Goal: Transaction & Acquisition: Book appointment/travel/reservation

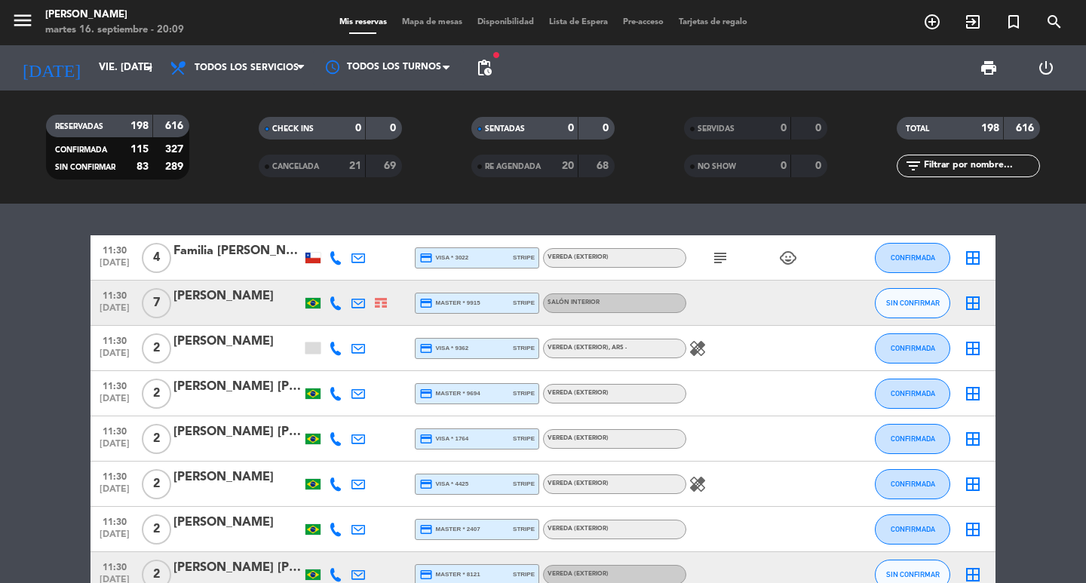
click at [491, 56] on span "pending_actions" at bounding box center [484, 68] width 30 height 30
click at [484, 64] on span "pending_actions" at bounding box center [484, 68] width 18 height 18
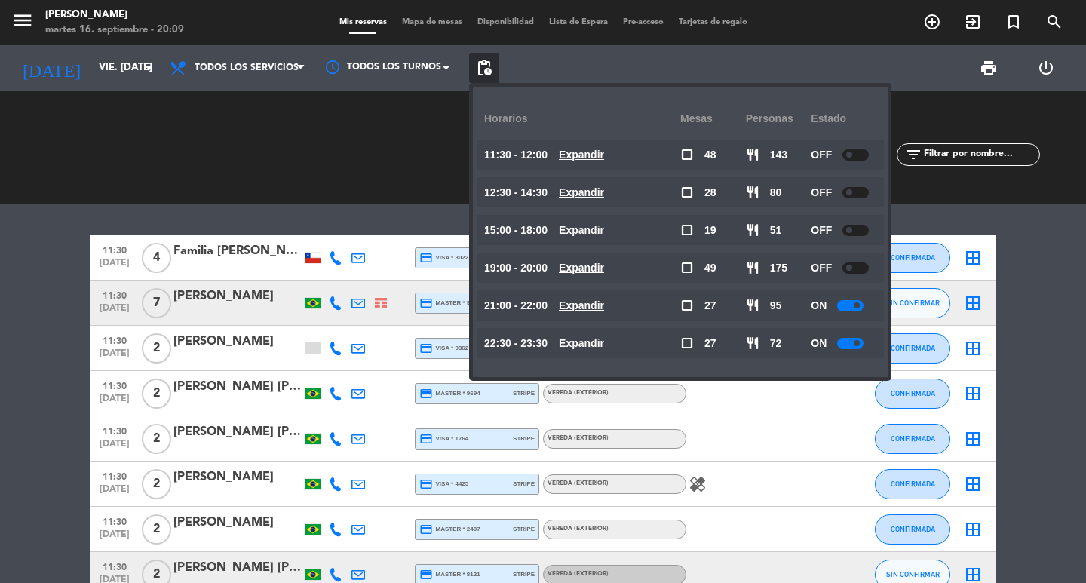
click at [604, 343] on u "Expandir" at bounding box center [581, 343] width 45 height 12
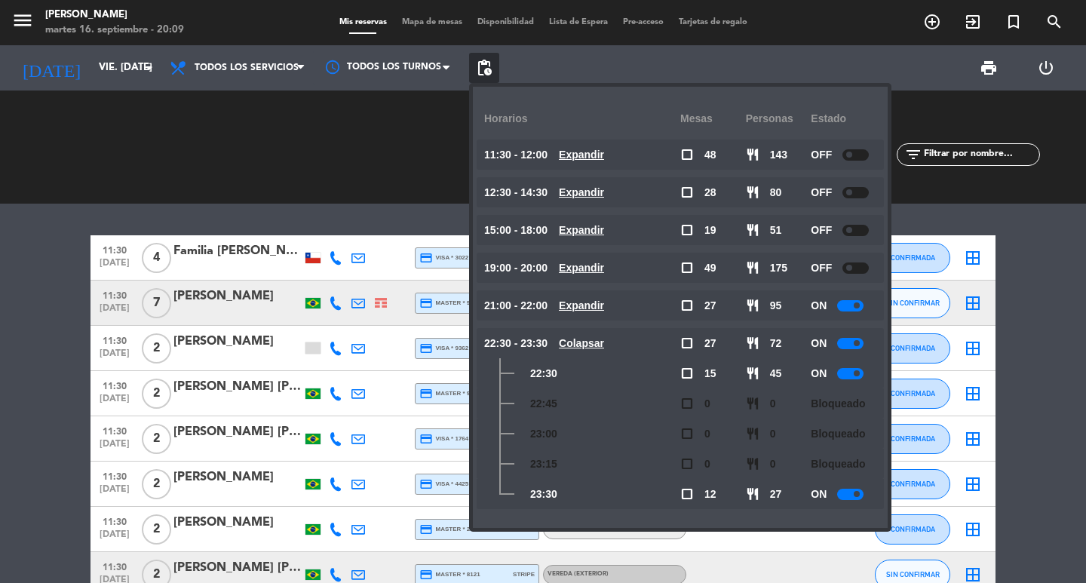
click at [604, 343] on u "Colapsar" at bounding box center [581, 343] width 45 height 12
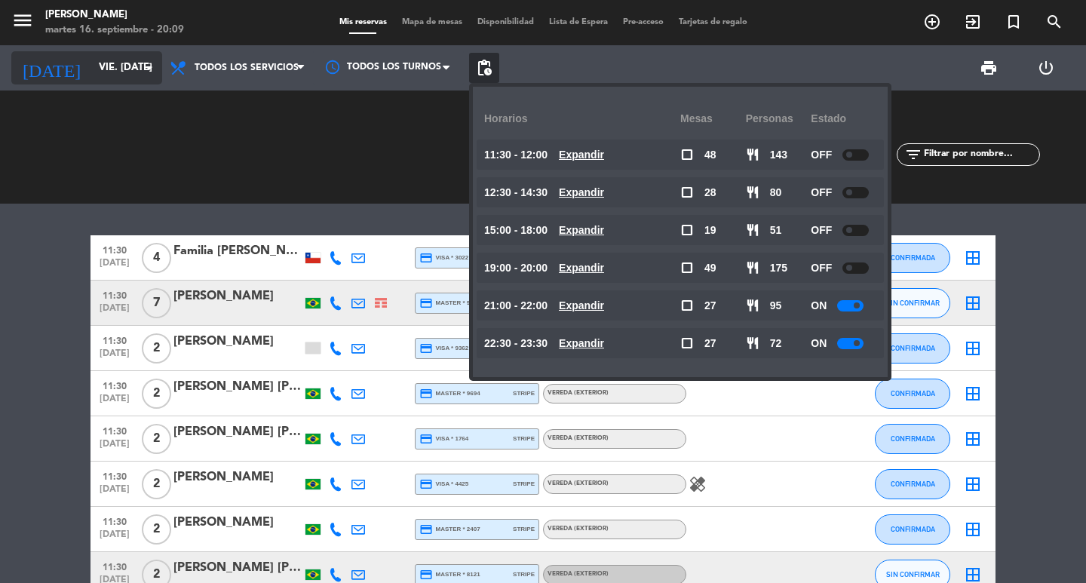
click at [91, 66] on input "vie. [DATE]" at bounding box center [157, 67] width 133 height 27
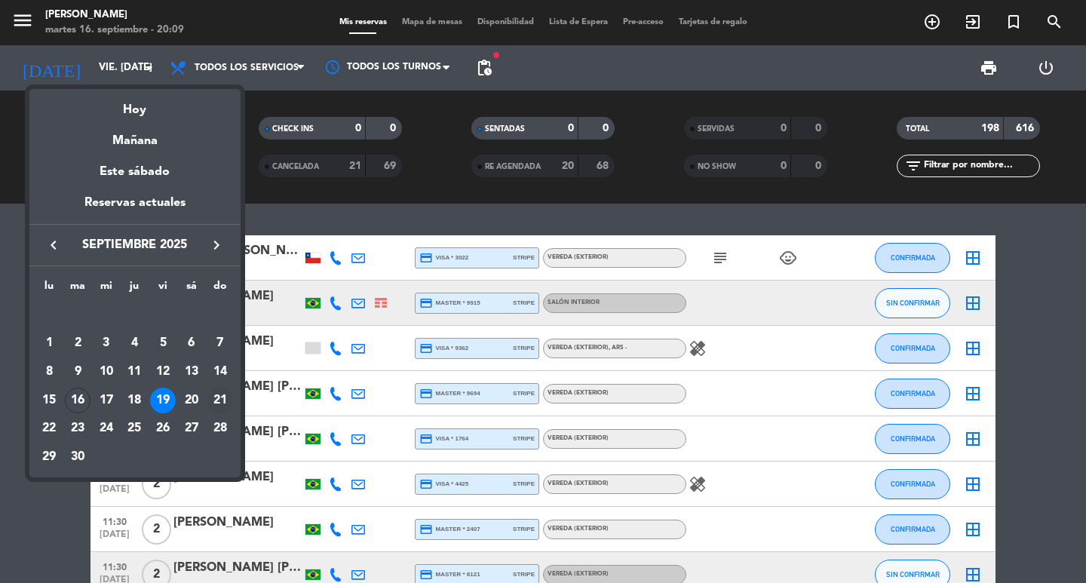
click at [231, 406] on div "21" at bounding box center [220, 401] width 26 height 26
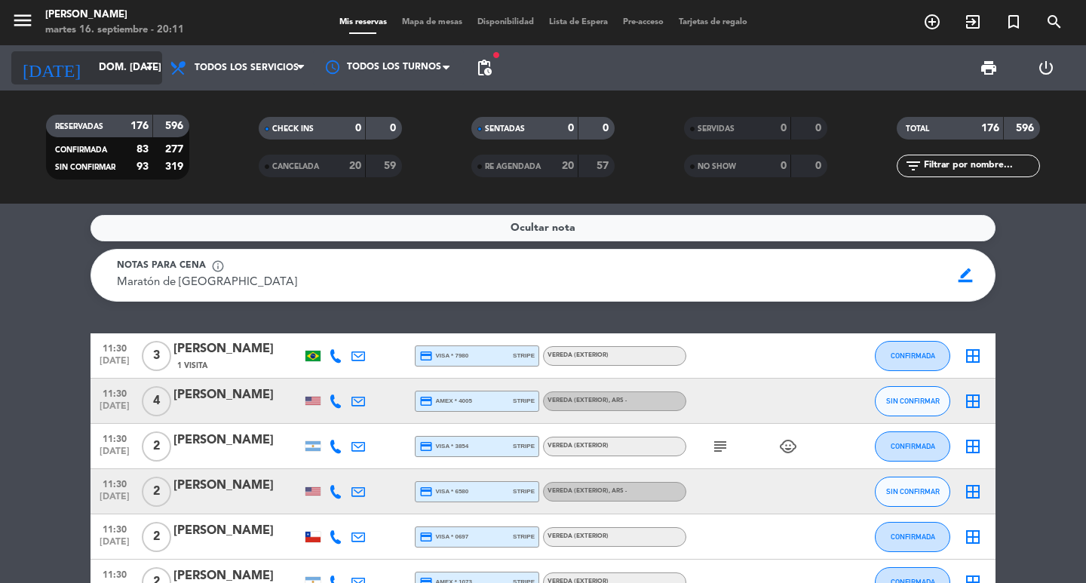
click at [91, 64] on input "dom. [DATE]" at bounding box center [157, 67] width 133 height 27
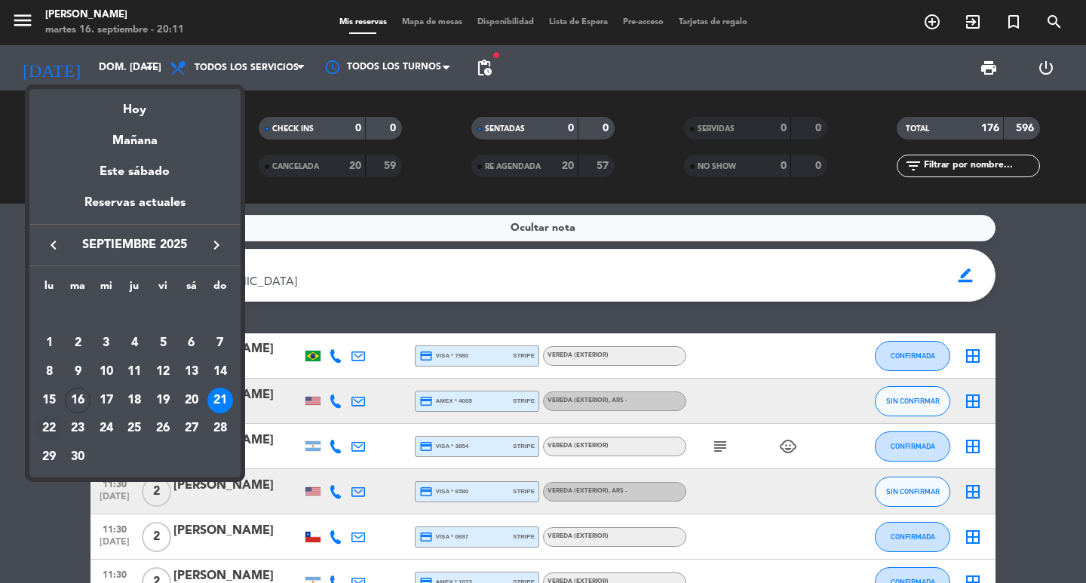
click at [55, 424] on div "22" at bounding box center [49, 429] width 26 height 26
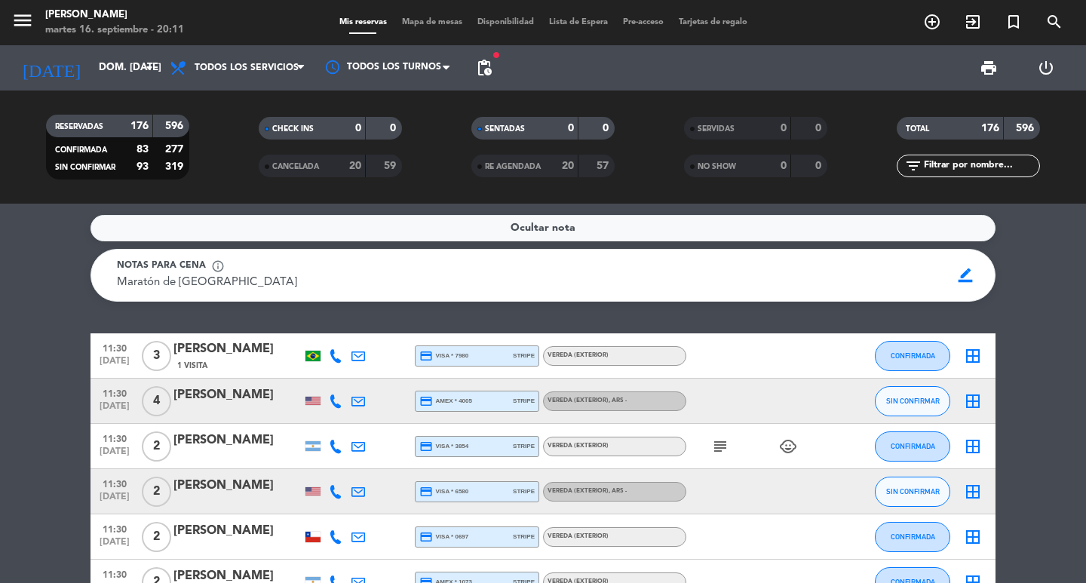
type input "lun. [DATE]"
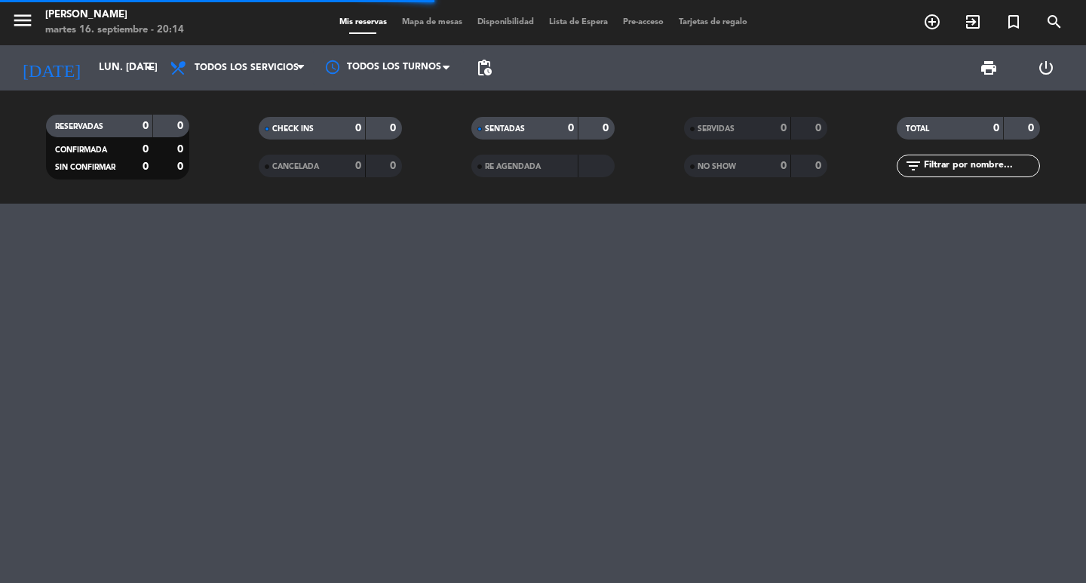
click at [483, 72] on span "pending_actions" at bounding box center [484, 68] width 18 height 18
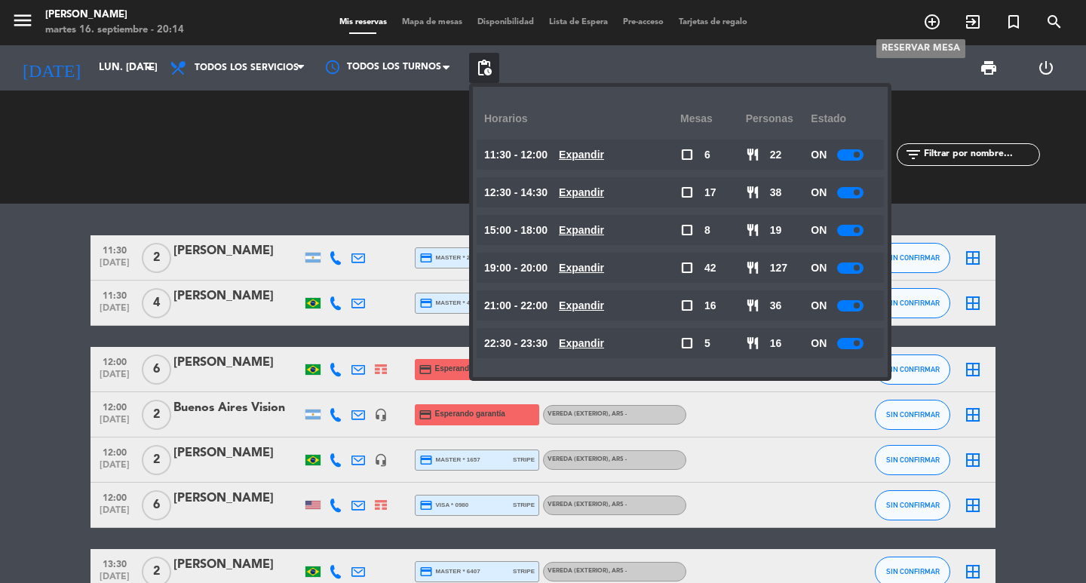
click at [931, 27] on icon "add_circle_outline" at bounding box center [932, 22] width 18 height 18
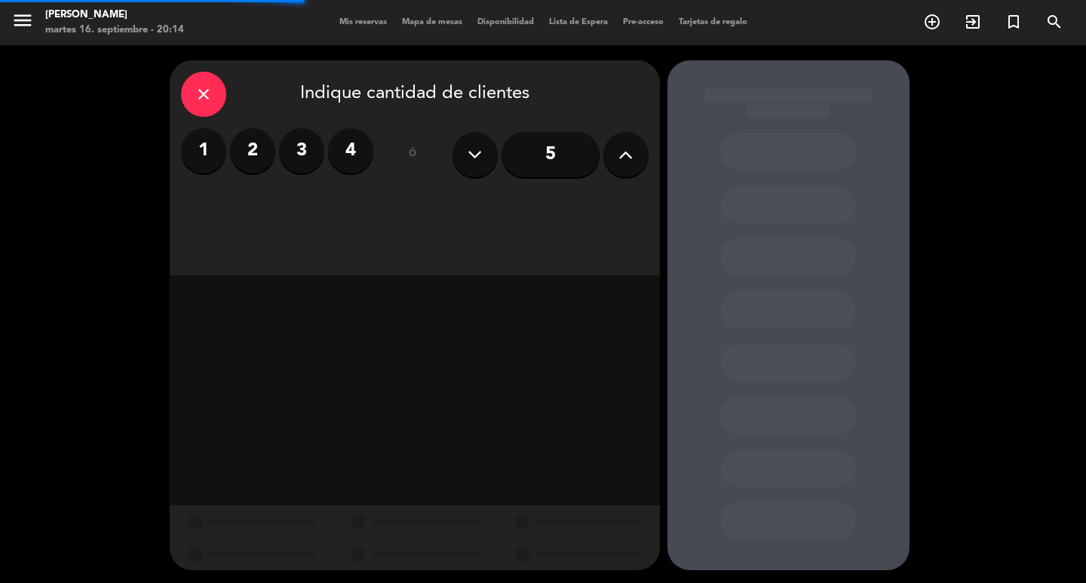
click at [259, 151] on label "2" at bounding box center [252, 150] width 45 height 45
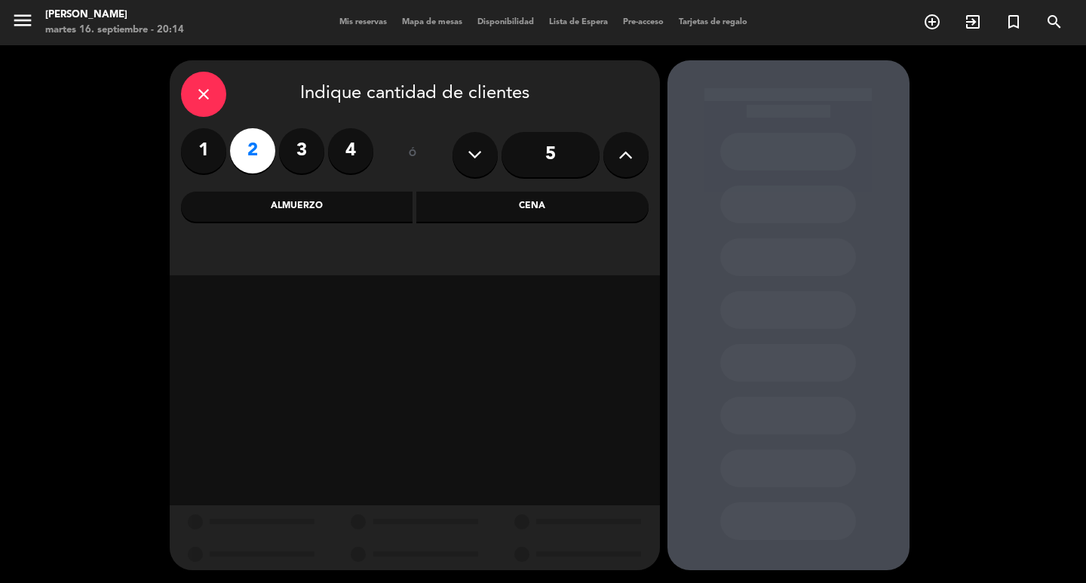
click at [383, 206] on div "Almuerzo" at bounding box center [297, 207] width 232 height 30
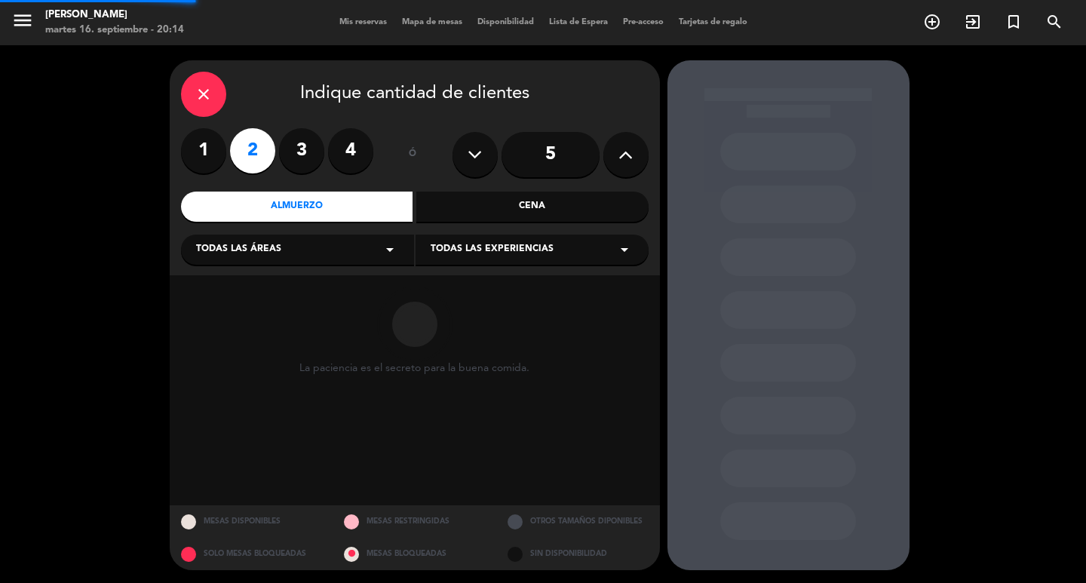
click at [318, 265] on div "Todas las áreas arrow_drop_down" at bounding box center [297, 249] width 233 height 30
click at [256, 382] on div "Salón Principal" at bounding box center [297, 376] width 203 height 15
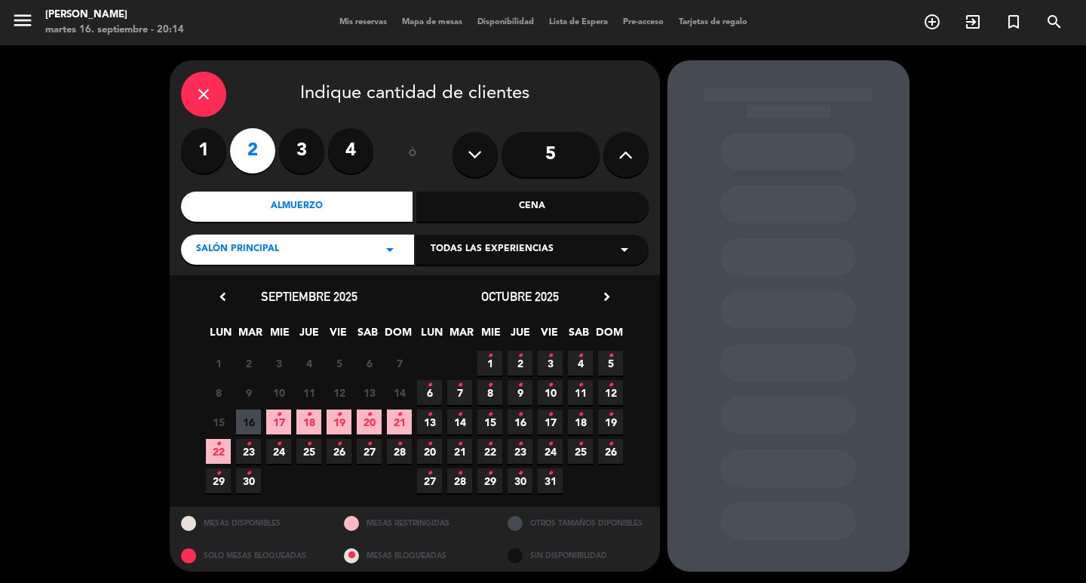
click at [471, 254] on span "Todas las experiencias" at bounding box center [492, 249] width 123 height 15
click at [457, 293] on div "Dining room" at bounding box center [532, 287] width 203 height 15
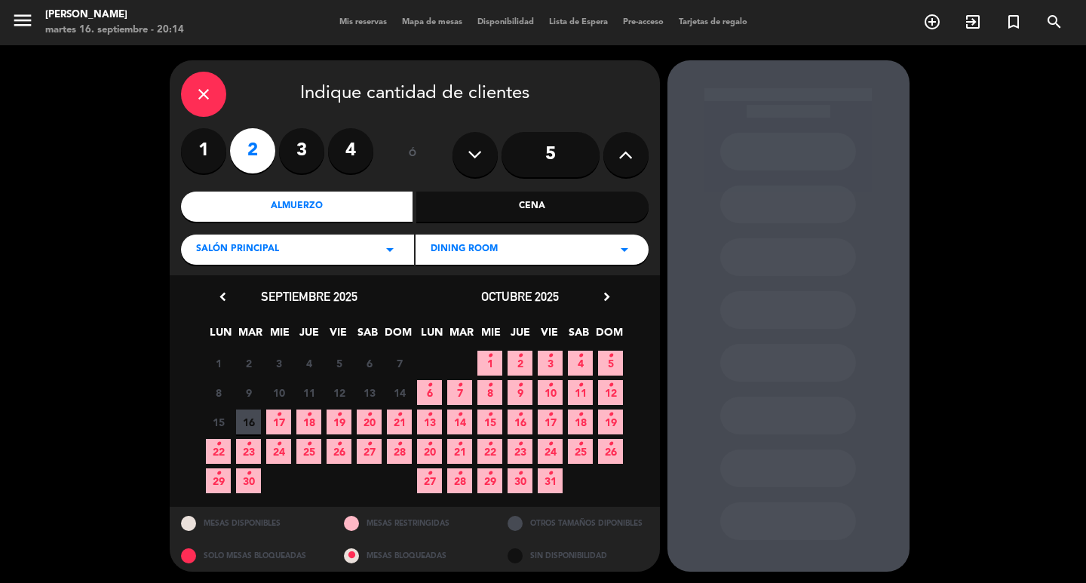
click at [220, 493] on span "29 •" at bounding box center [218, 480] width 25 height 25
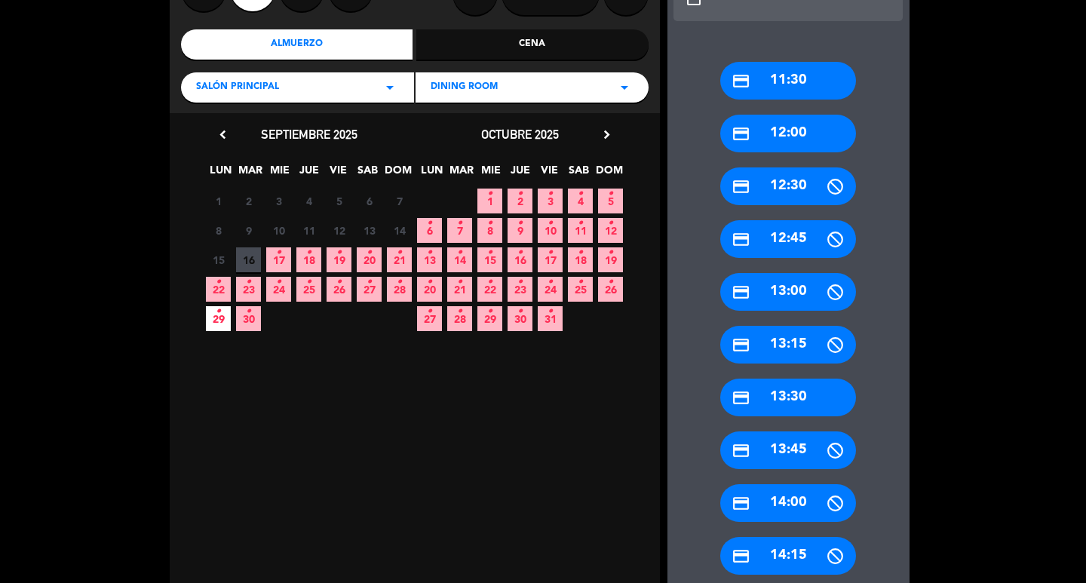
scroll to position [313, 0]
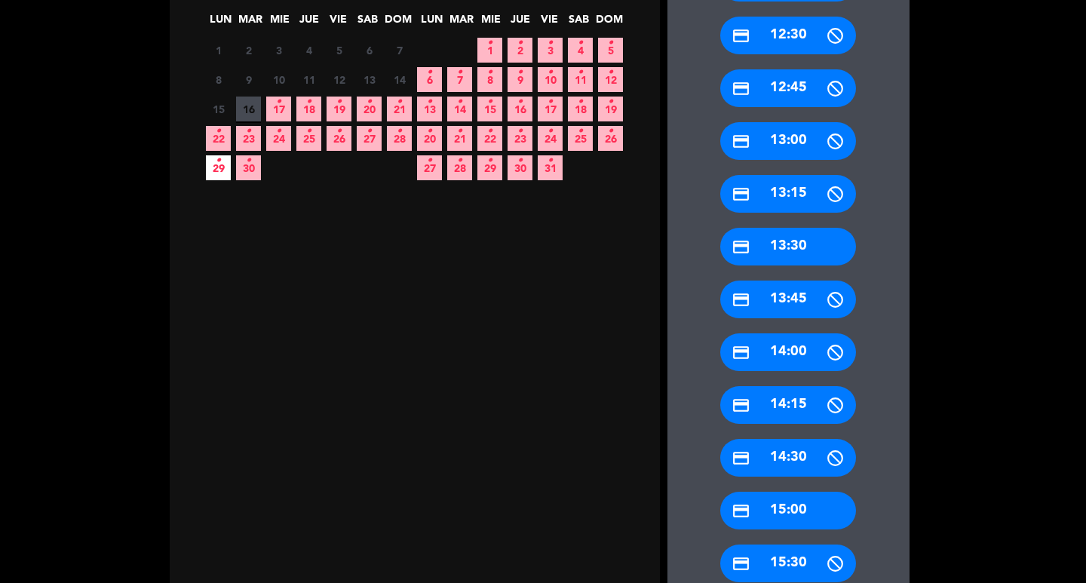
drag, startPoint x: 806, startPoint y: 518, endPoint x: 565, endPoint y: 333, distance: 303.7
click at [789, 518] on div "credit_card 15:00" at bounding box center [788, 511] width 136 height 38
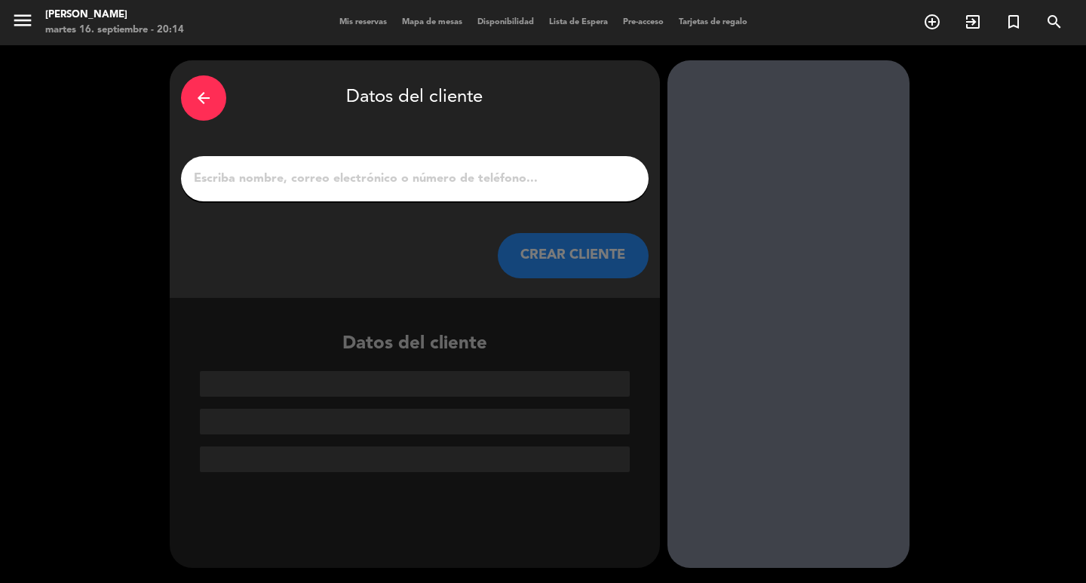
click at [409, 201] on div at bounding box center [414, 178] width 467 height 45
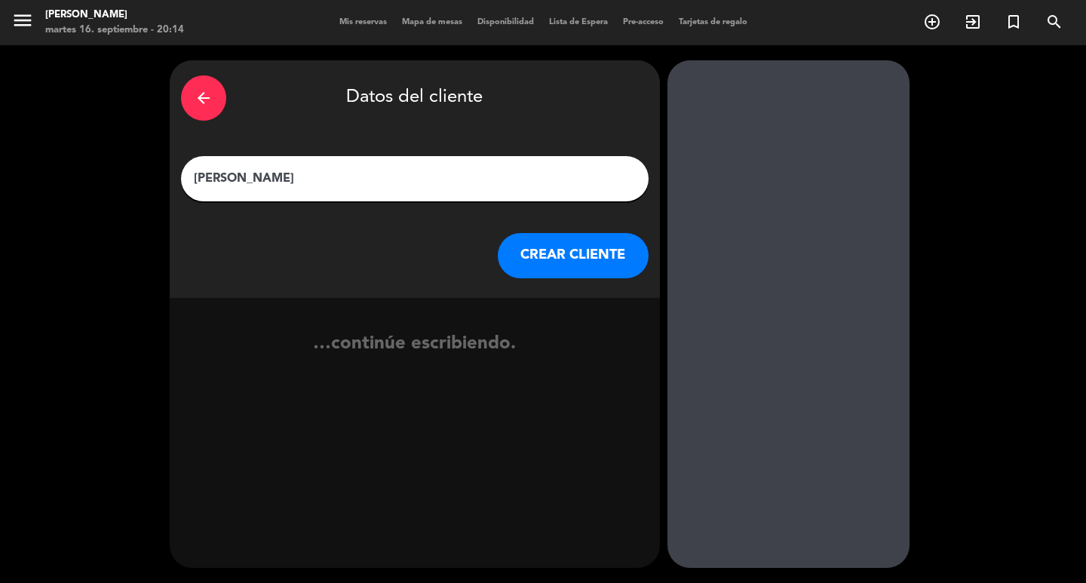
type input "RUTH SANCHEZ"
click at [536, 255] on button "CREAR CLIENTE" at bounding box center [573, 255] width 151 height 45
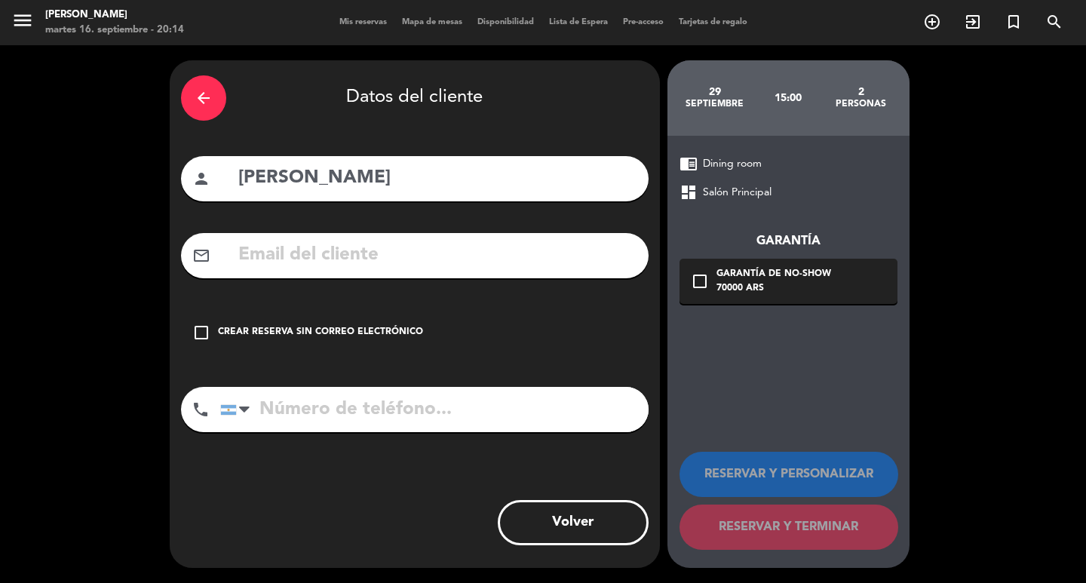
drag, startPoint x: 536, startPoint y: 255, endPoint x: 419, endPoint y: 270, distance: 117.8
click at [419, 270] on input "text" at bounding box center [437, 255] width 400 height 31
click at [219, 103] on div "arrow_back" at bounding box center [203, 97] width 45 height 45
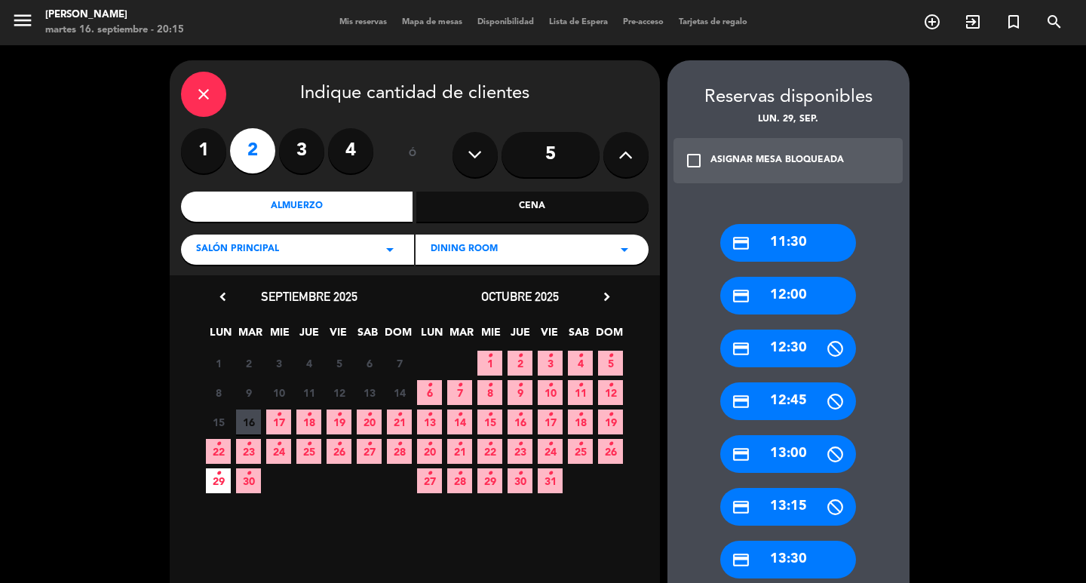
click at [358, 251] on div "Salón Principal arrow_drop_down" at bounding box center [297, 249] width 233 height 30
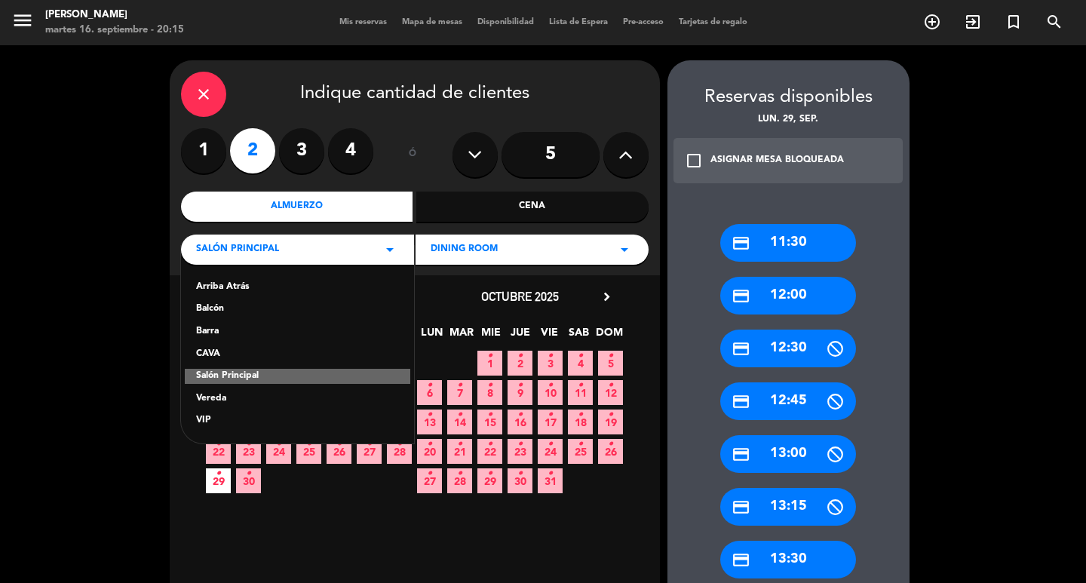
click at [228, 403] on div "Vereda" at bounding box center [297, 398] width 203 height 15
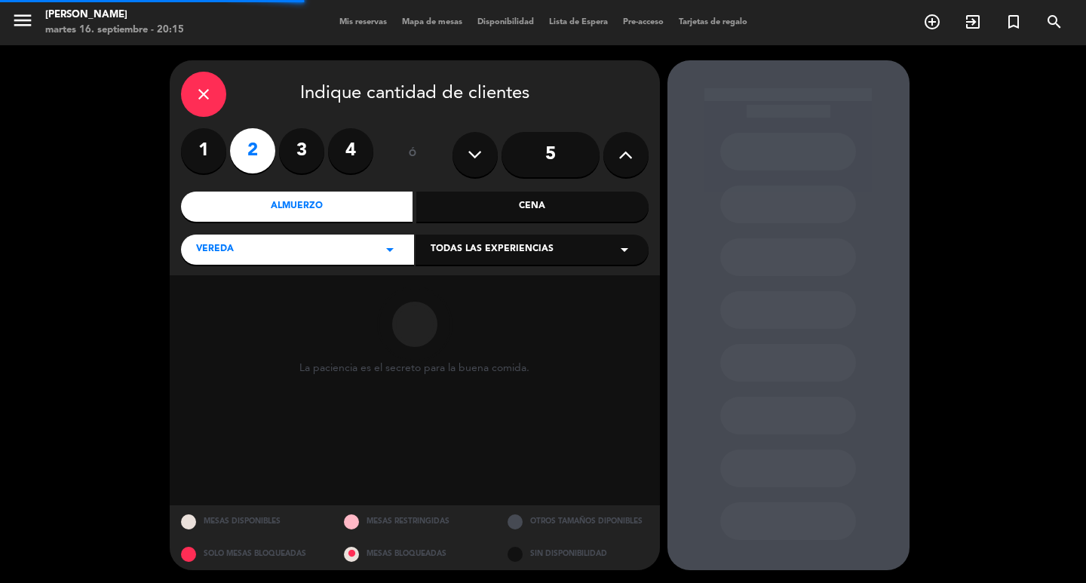
click at [510, 255] on span "Todas las experiencias" at bounding box center [492, 249] width 123 height 15
click at [485, 293] on div "Sidewalk (OUTDOORS)" at bounding box center [532, 287] width 203 height 15
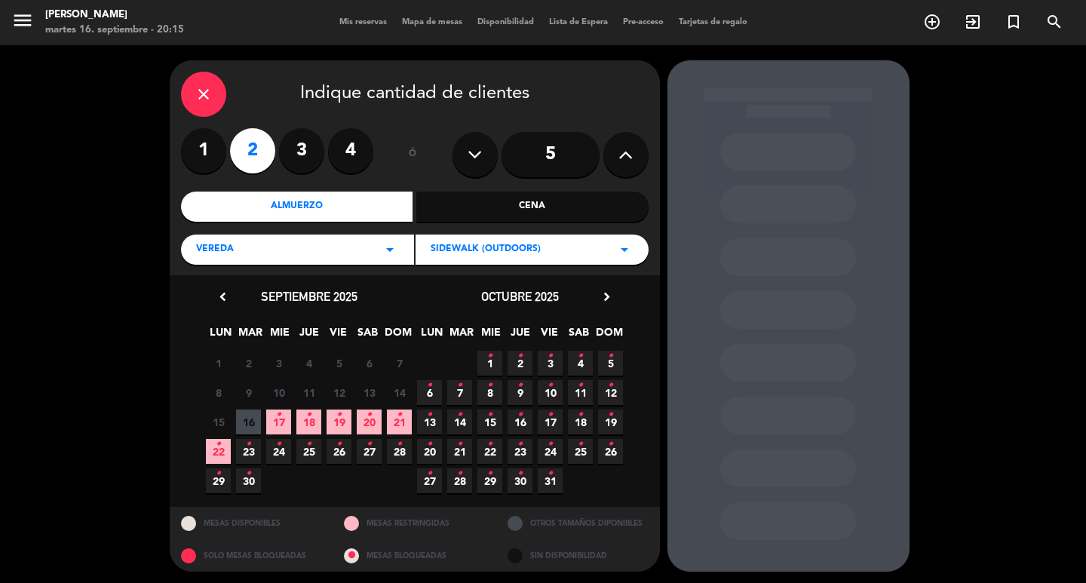
click at [222, 489] on span "29 •" at bounding box center [218, 480] width 25 height 25
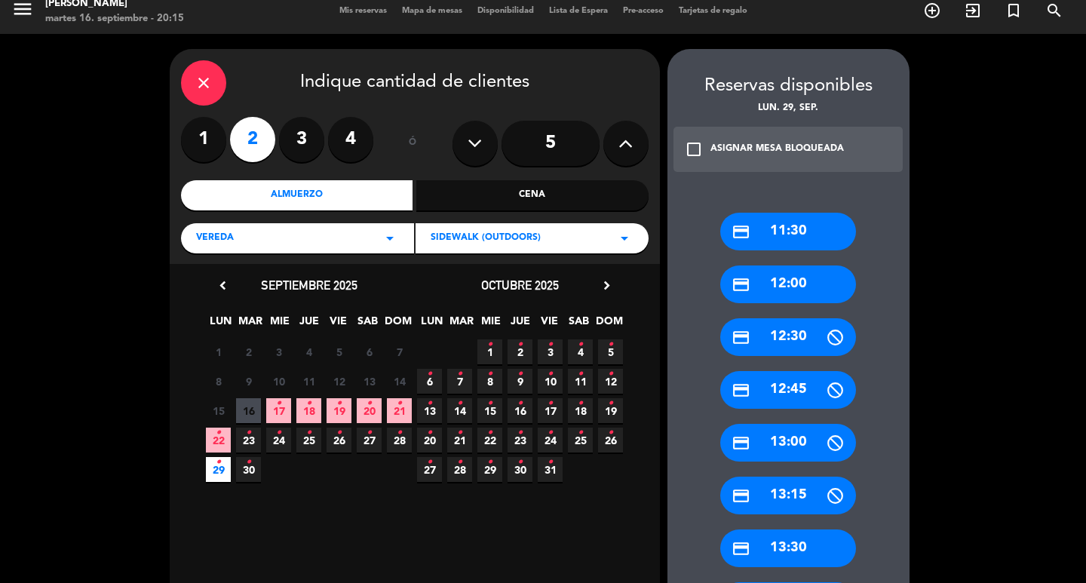
scroll to position [313, 0]
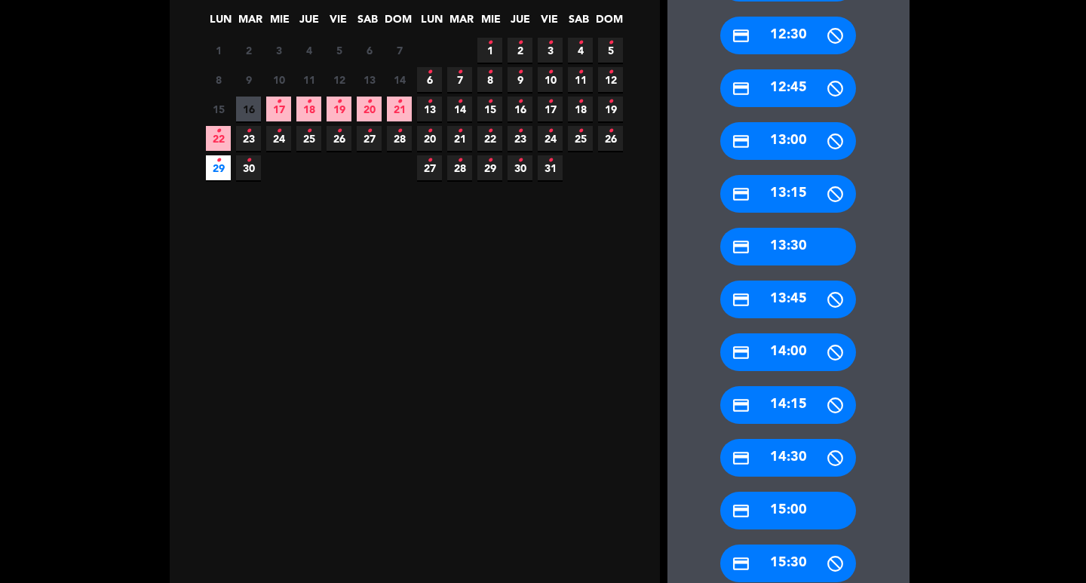
click at [805, 526] on div "credit_card 15:00" at bounding box center [788, 511] width 136 height 38
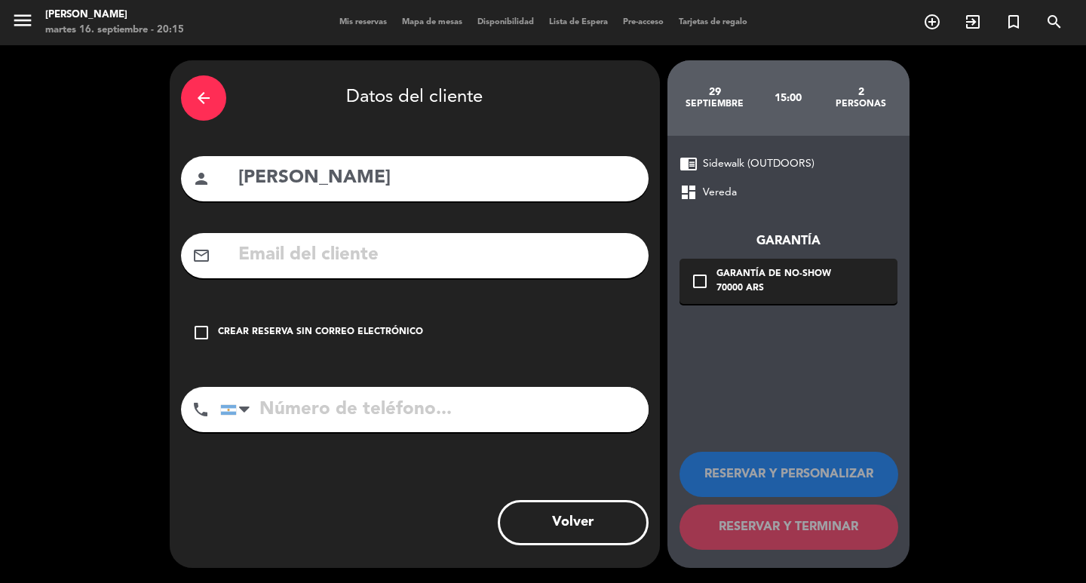
click at [400, 268] on input "text" at bounding box center [437, 255] width 400 height 31
type input "E"
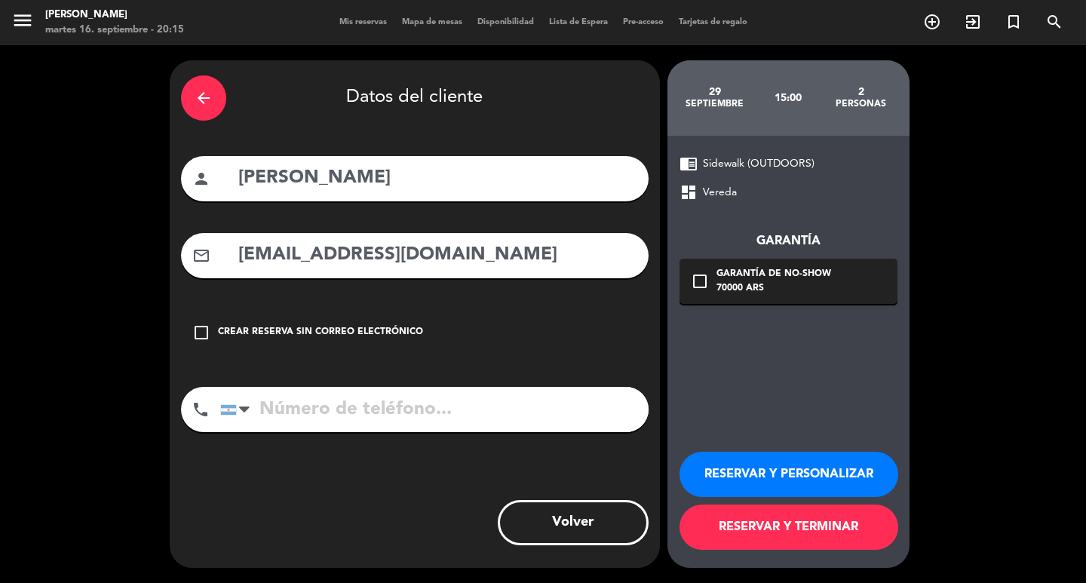
type input "RSANCHEZ@OPCPUBLICIDAD.COM"
click at [378, 423] on input "tel" at bounding box center [434, 409] width 428 height 45
type input "+34629664499"
drag, startPoint x: 791, startPoint y: 302, endPoint x: 811, endPoint y: 320, distance: 27.2
click at [792, 296] on div "70000 ARS" at bounding box center [773, 288] width 115 height 15
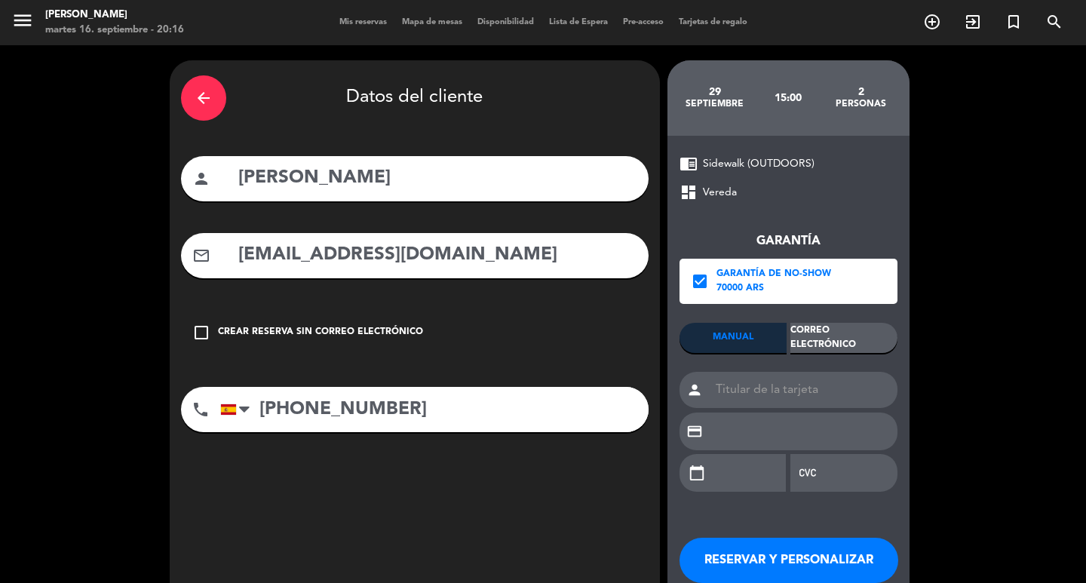
click at [836, 346] on div "Correo Electrónico" at bounding box center [843, 338] width 107 height 30
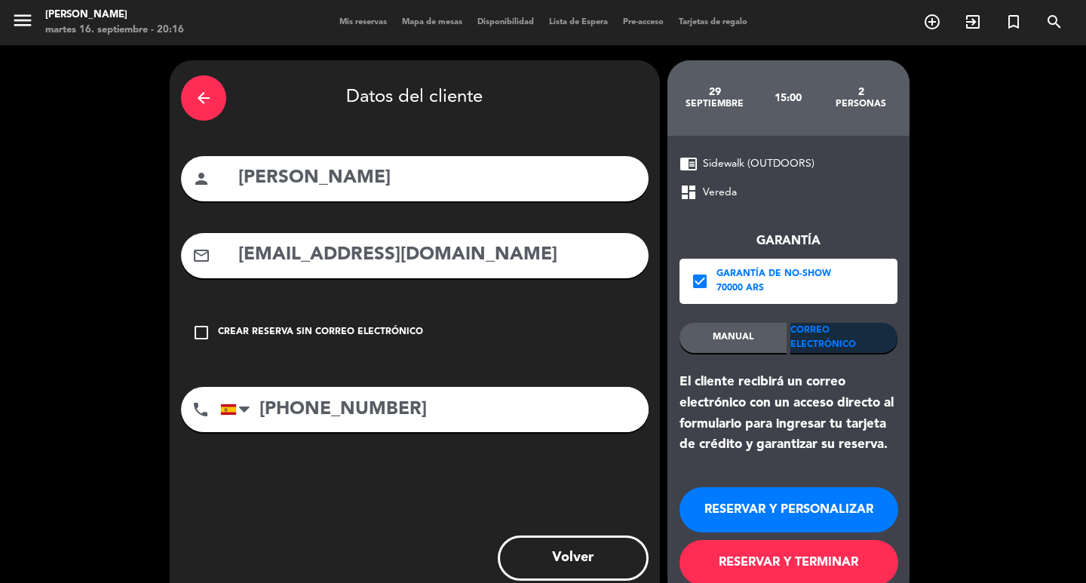
click at [868, 525] on button "RESERVAR Y PERSONALIZAR" at bounding box center [788, 509] width 219 height 45
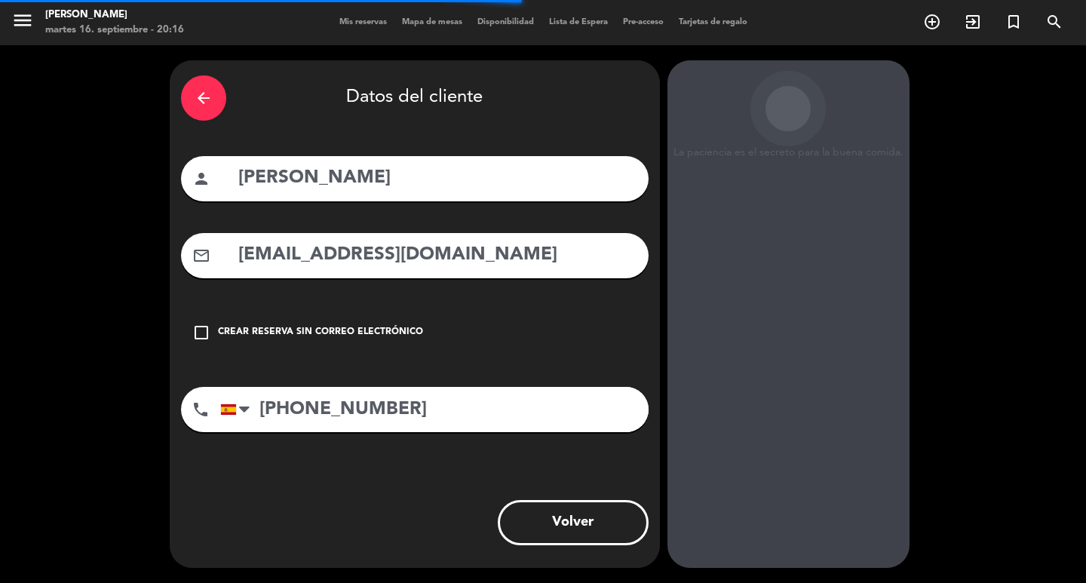
scroll to position [44, 0]
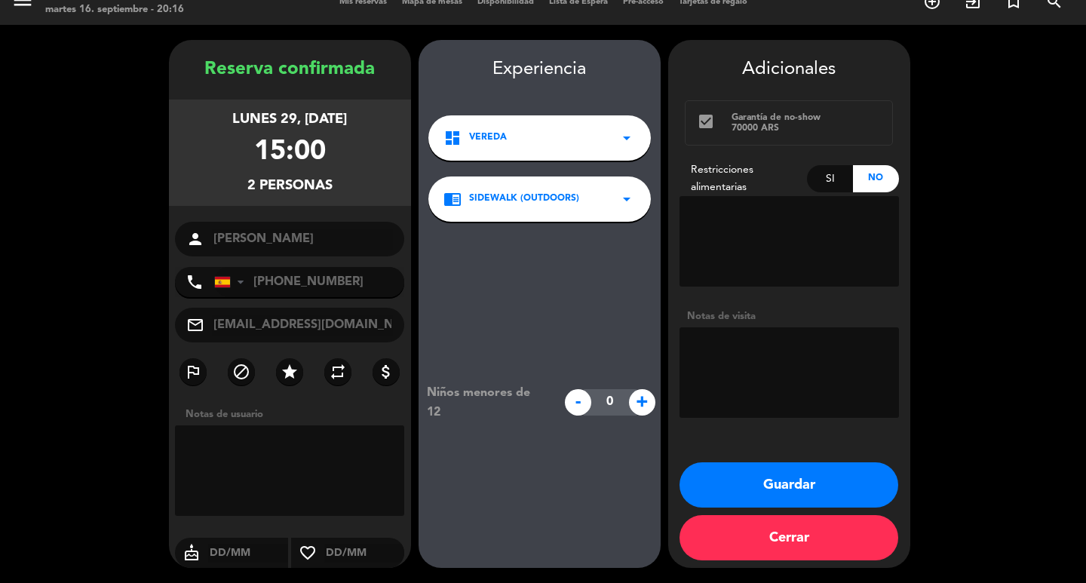
click at [799, 373] on textarea at bounding box center [788, 372] width 219 height 90
type textarea "QUIERE EXTERIOR"
click at [750, 498] on button "Guardar" at bounding box center [788, 484] width 219 height 45
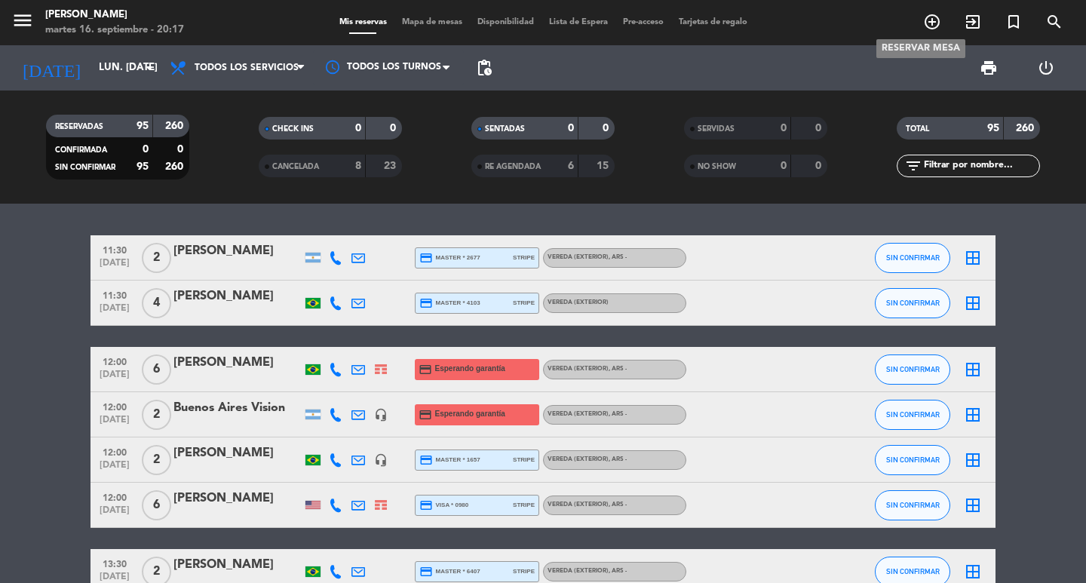
click at [930, 25] on icon "add_circle_outline" at bounding box center [932, 22] width 18 height 18
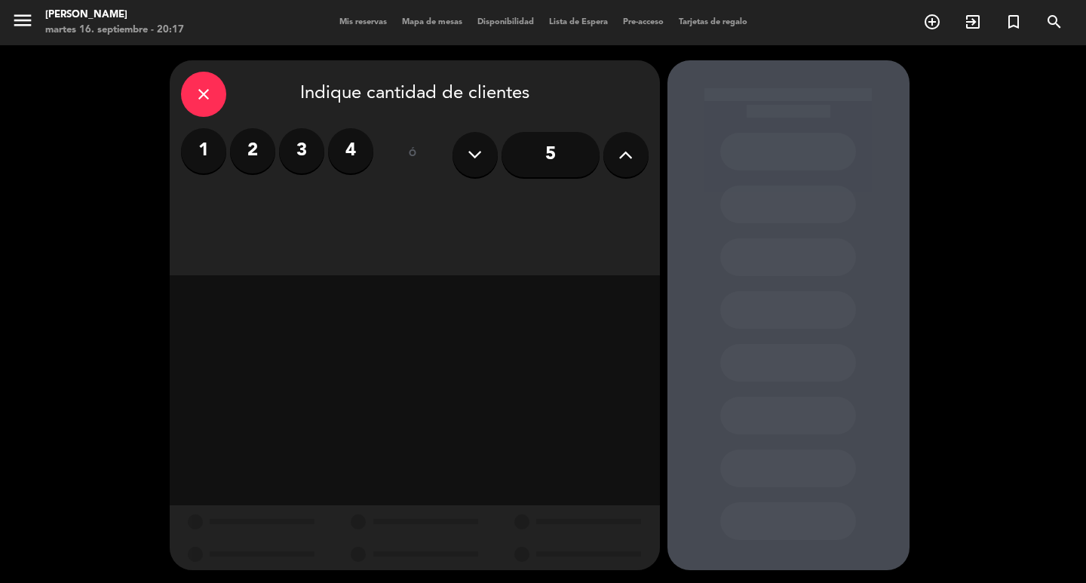
drag, startPoint x: 586, startPoint y: 170, endPoint x: 546, endPoint y: 188, distance: 43.9
click at [583, 170] on input "5" at bounding box center [550, 154] width 98 height 45
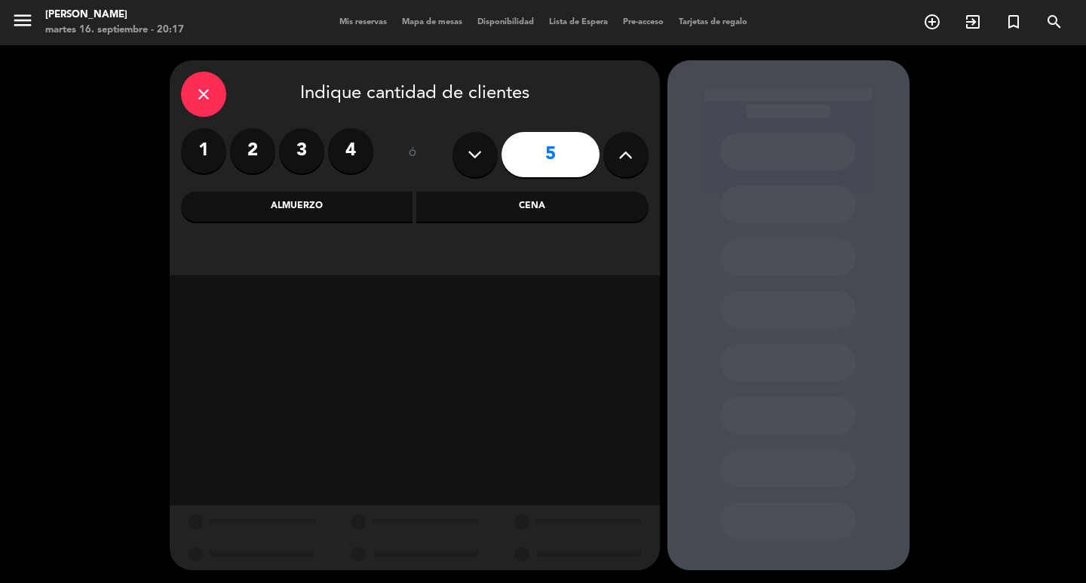
click at [388, 227] on div "close Indique cantidad de clientes 1 2 3 4 ó 5 Almuerzo Cena" at bounding box center [415, 167] width 490 height 215
click at [340, 229] on div "close Indique cantidad de clientes 1 2 3 4 ó 5 Almuerzo Cena" at bounding box center [415, 167] width 490 height 215
click at [319, 211] on div "Almuerzo" at bounding box center [297, 207] width 232 height 30
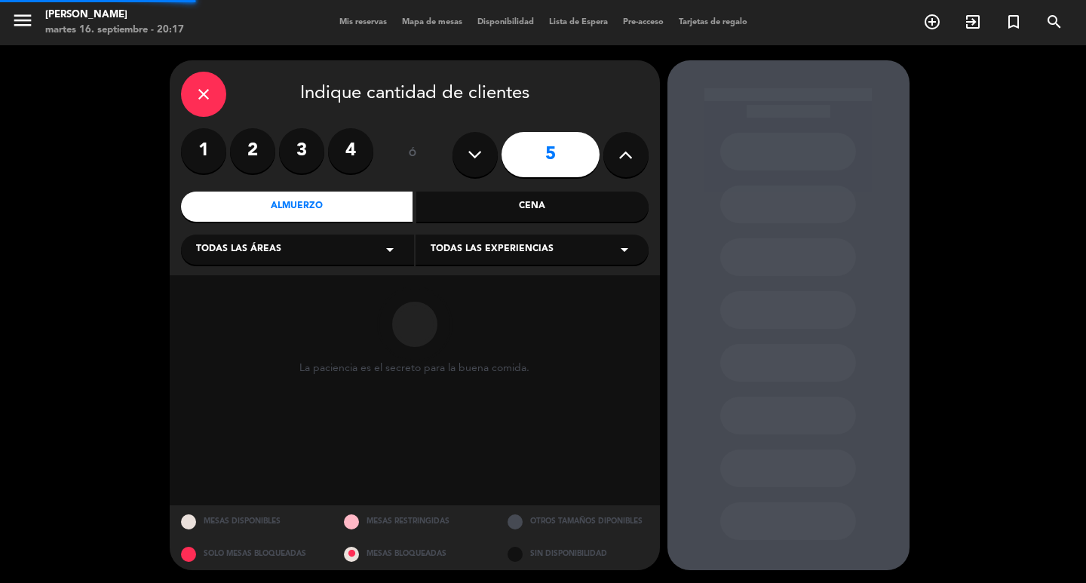
click at [284, 263] on div "Todas las áreas arrow_drop_down" at bounding box center [297, 249] width 233 height 30
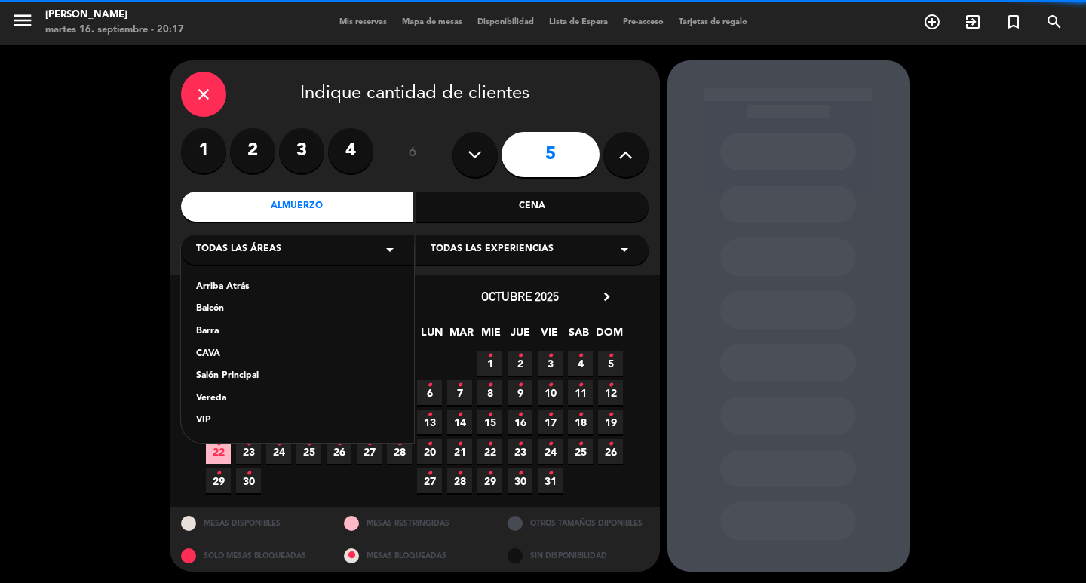
drag, startPoint x: 227, startPoint y: 375, endPoint x: 364, endPoint y: 295, distance: 158.8
click at [234, 373] on div "Arriba Atrás Balcón Barra CAVA Salón Principal Vereda VIP" at bounding box center [297, 345] width 233 height 198
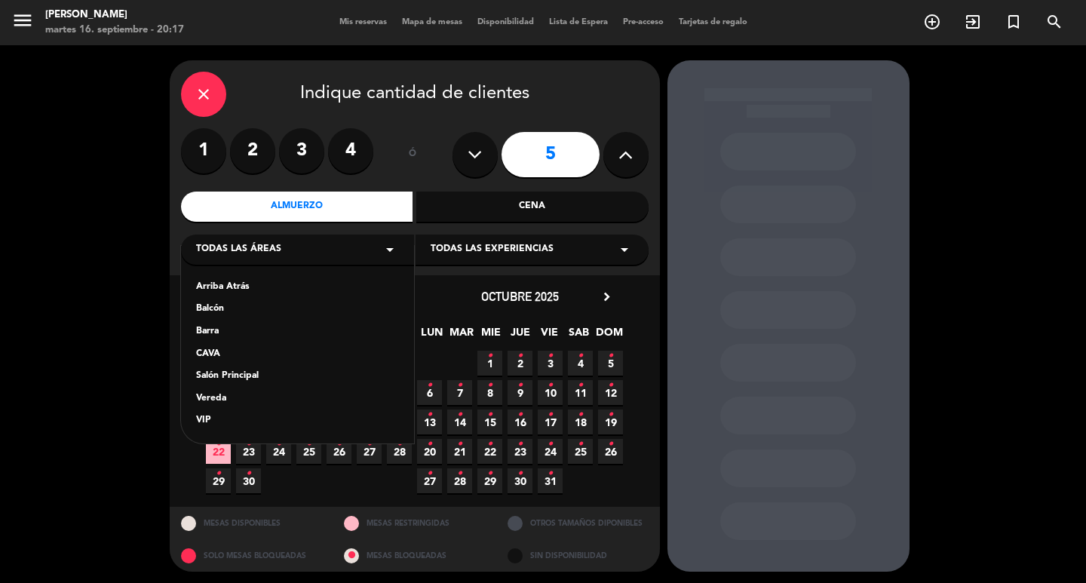
click at [434, 247] on div "Todas las experiencias arrow_drop_down" at bounding box center [531, 249] width 233 height 30
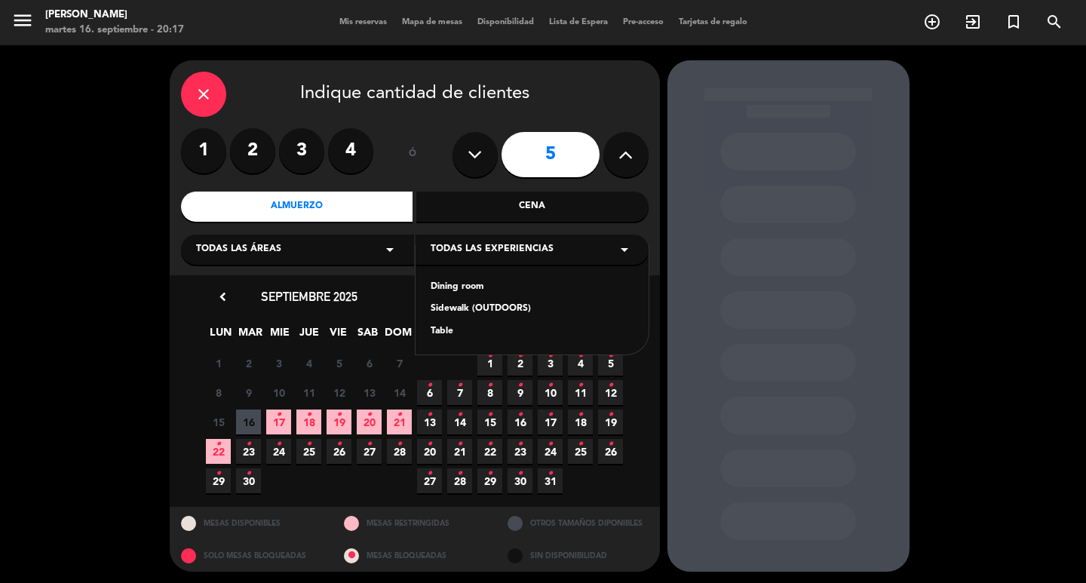
click at [379, 259] on div "Todas las áreas arrow_drop_down" at bounding box center [297, 249] width 233 height 30
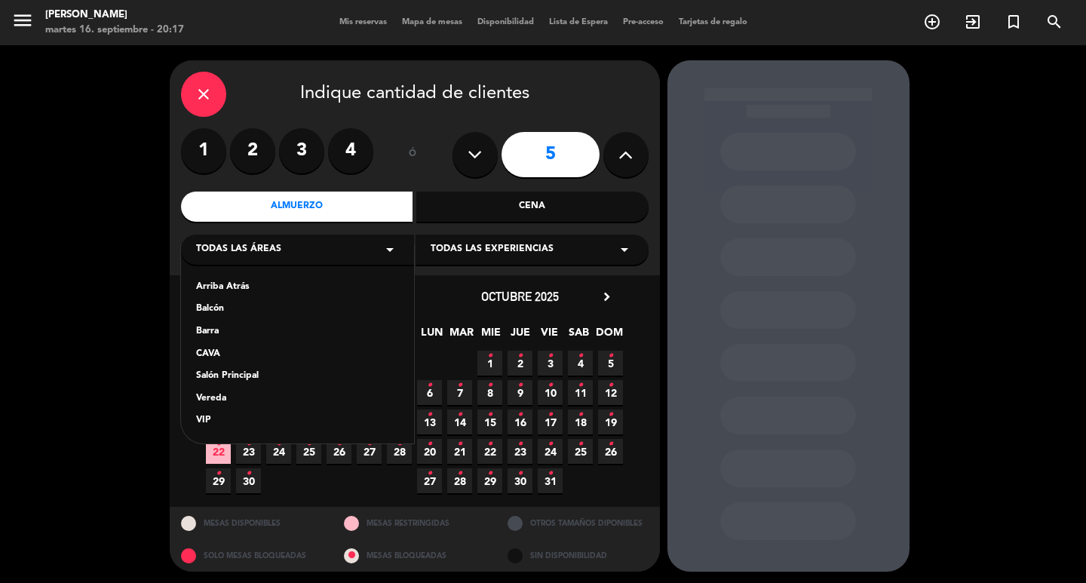
drag, startPoint x: 257, startPoint y: 375, endPoint x: 317, endPoint y: 354, distance: 64.2
click at [265, 373] on div "Arriba Atrás Balcón Barra CAVA Salón Principal Vereda VIP" at bounding box center [297, 345] width 233 height 198
click at [253, 379] on div "Salón Principal" at bounding box center [297, 376] width 203 height 15
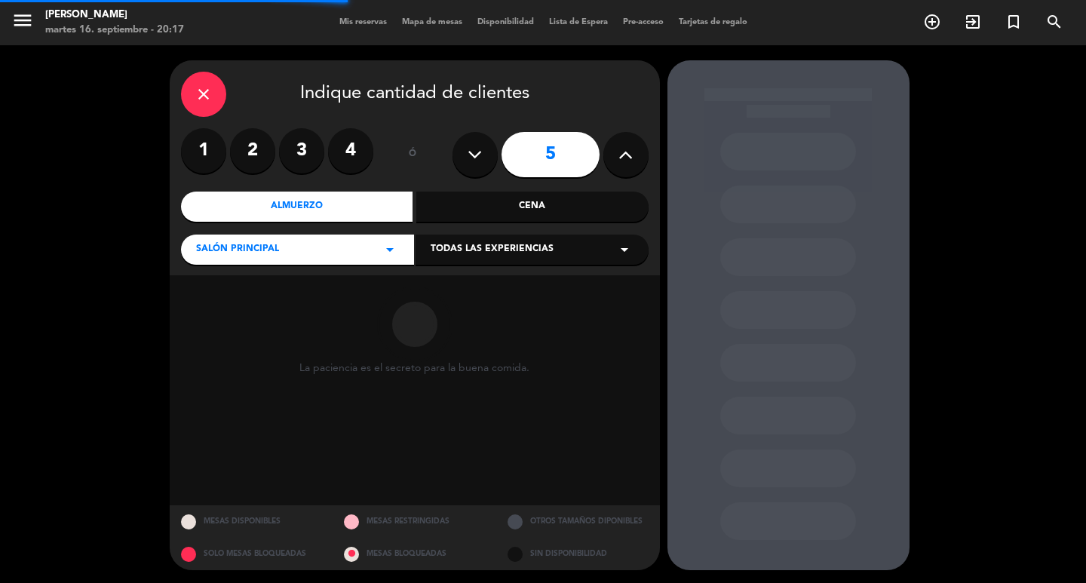
drag, startPoint x: 486, startPoint y: 228, endPoint x: 482, endPoint y: 247, distance: 19.2
click at [486, 232] on div "close Indique cantidad de clientes 1 2 3 4 ó 5 Almuerzo Cena Salón Principal ar…" at bounding box center [415, 167] width 490 height 215
click at [481, 247] on div "Todas las experiencias arrow_drop_down" at bounding box center [531, 249] width 233 height 30
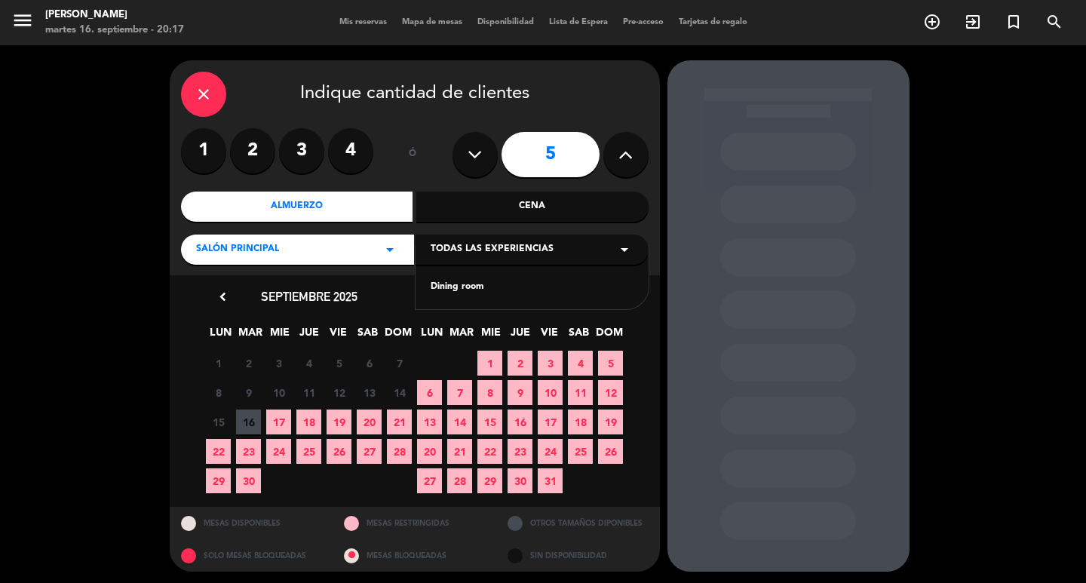
click at [457, 290] on div "Dining room" at bounding box center [532, 287] width 203 height 15
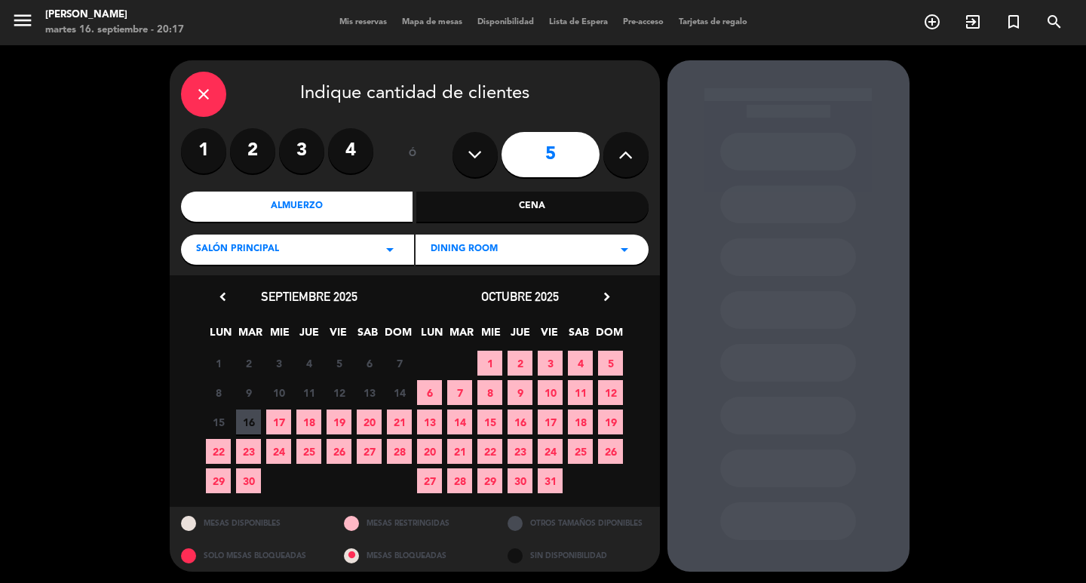
click at [238, 461] on span "23" at bounding box center [248, 451] width 25 height 25
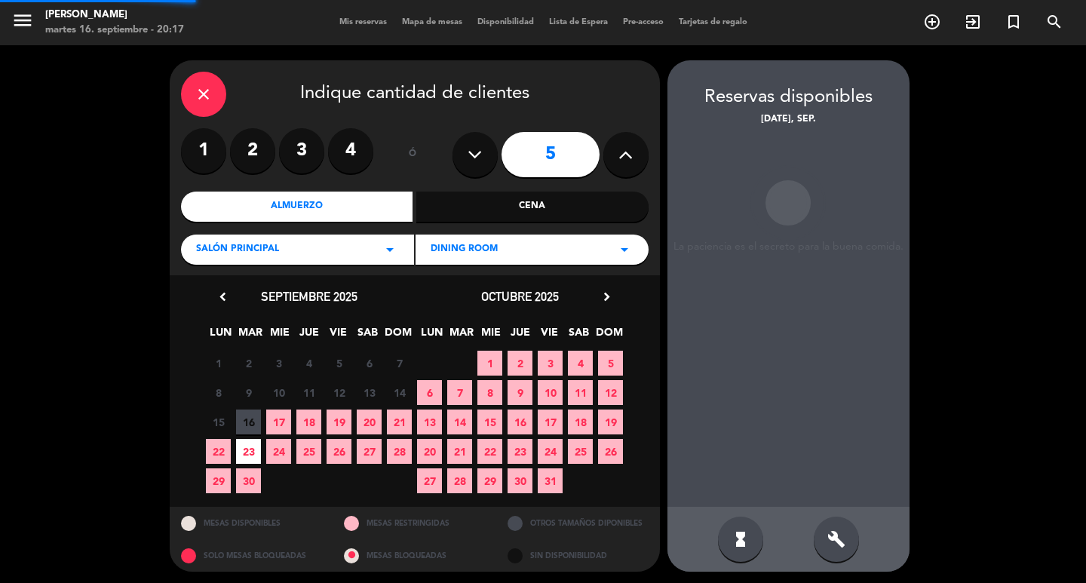
scroll to position [11, 0]
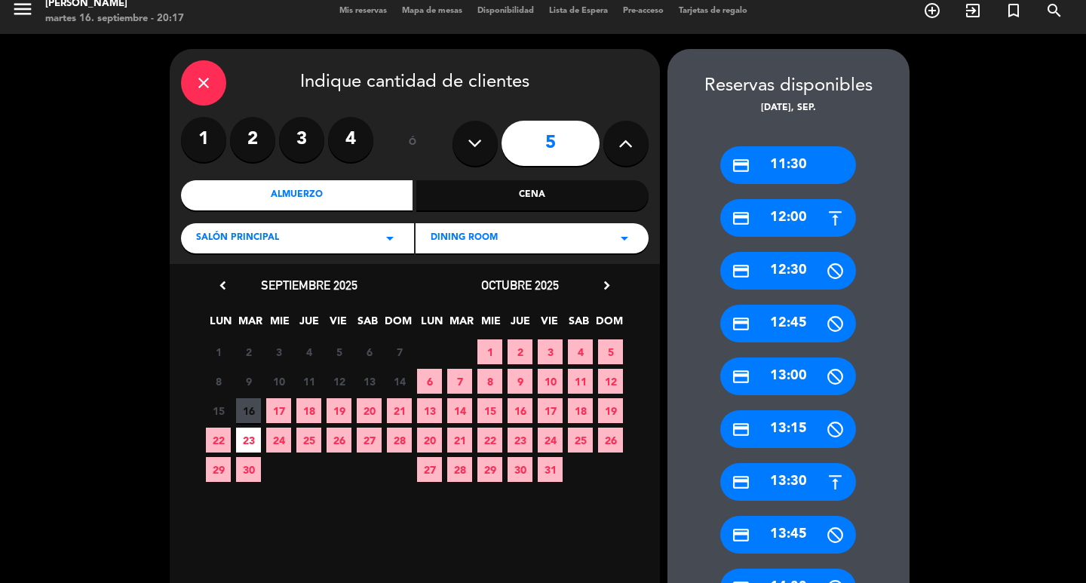
drag, startPoint x: 752, startPoint y: 156, endPoint x: 556, endPoint y: 158, distance: 196.8
click at [752, 157] on div "credit_card 11:30" at bounding box center [788, 165] width 136 height 38
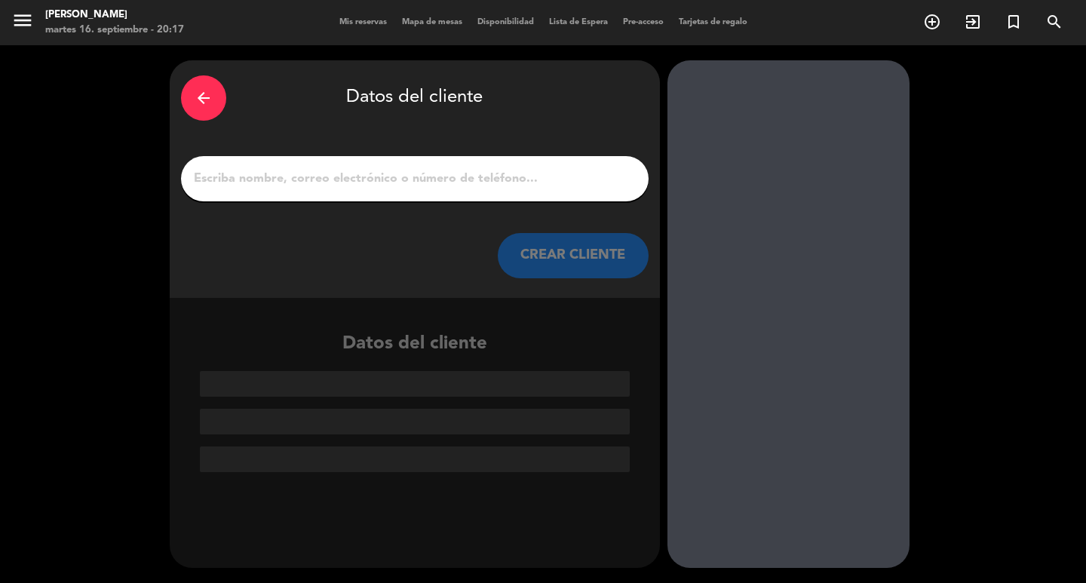
click at [481, 189] on input "1" at bounding box center [414, 178] width 445 height 21
paste input "Ana Sofía Hervias Muedas"
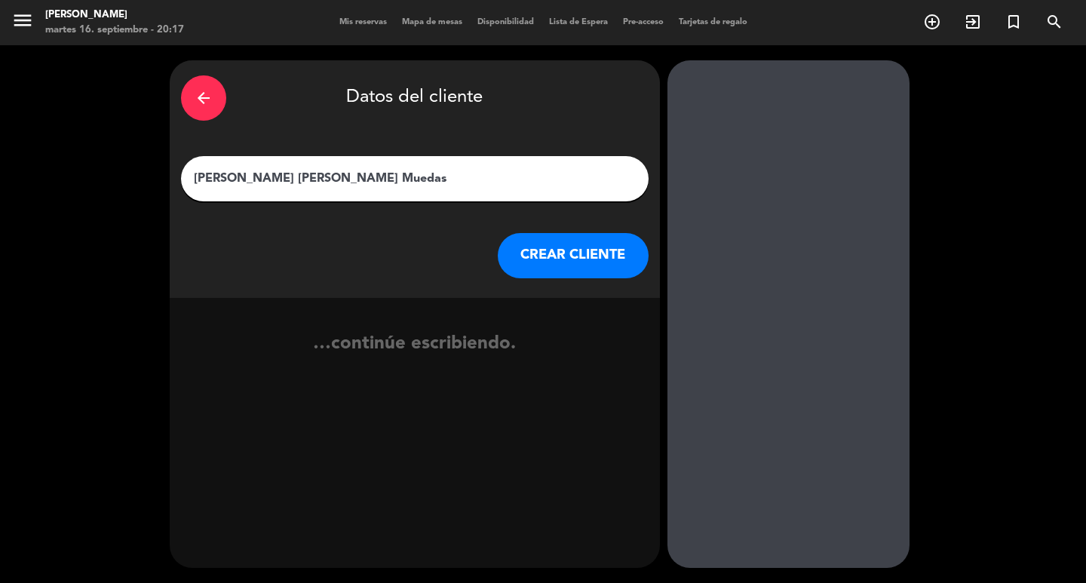
type input "Ana Sofía Hervias Muedas"
click at [528, 272] on button "CREAR CLIENTE" at bounding box center [573, 255] width 151 height 45
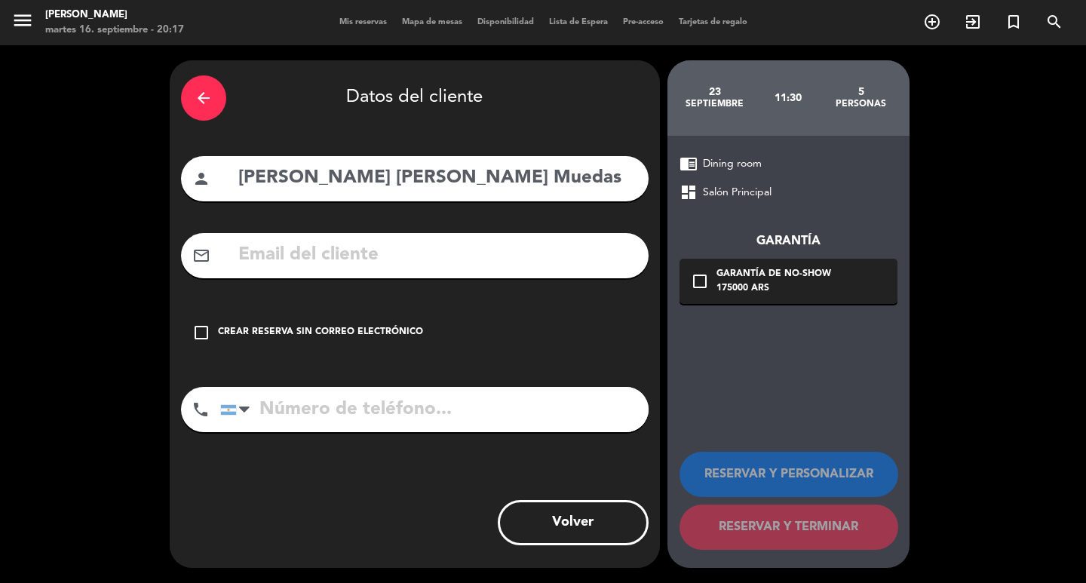
click at [482, 259] on input "text" at bounding box center [437, 255] width 400 height 31
paste input "+51 977686102 anasofia.hervias.1@gmail.com"
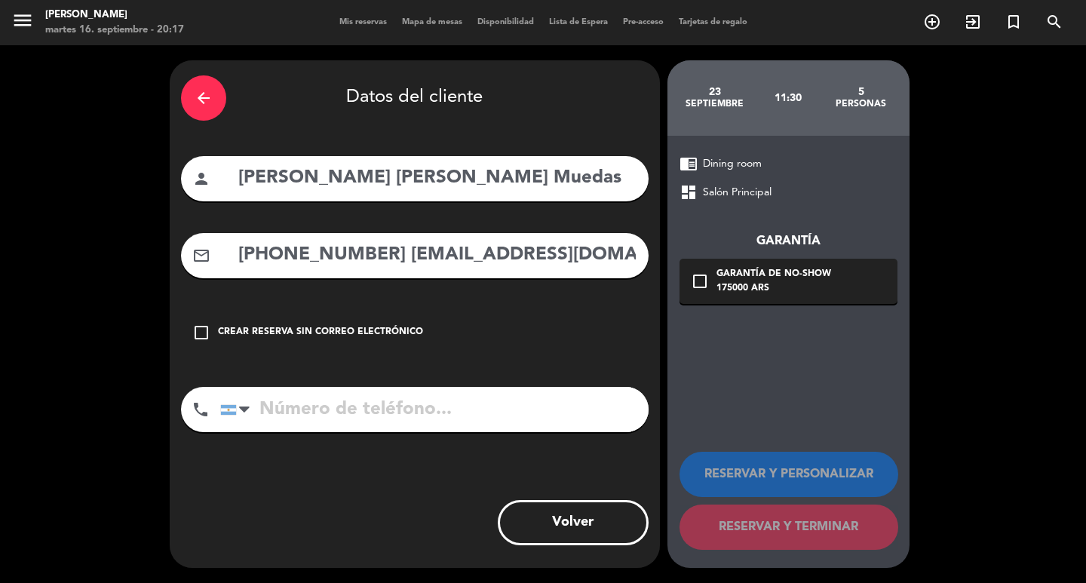
drag, startPoint x: 371, startPoint y: 264, endPoint x: 199, endPoint y: 291, distance: 174.0
click at [199, 278] on div "mail_outline +51 977686102 anasofia.hervias.1@gmail.com" at bounding box center [414, 255] width 467 height 45
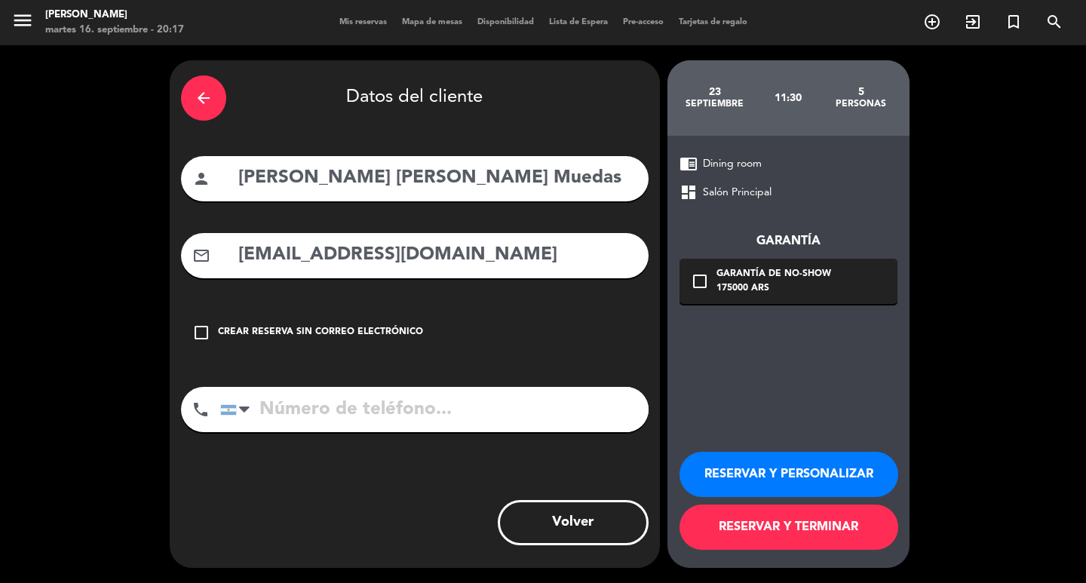
type input "anasofia.hervias.1@gmail.com"
click at [469, 432] on input "tel" at bounding box center [434, 409] width 428 height 45
paste input "+51 977686102"
type input "+51 977686102"
click at [844, 265] on div "Garantía check_box_outline_blank Garantía de no-show 175000 ARS" at bounding box center [788, 252] width 218 height 103
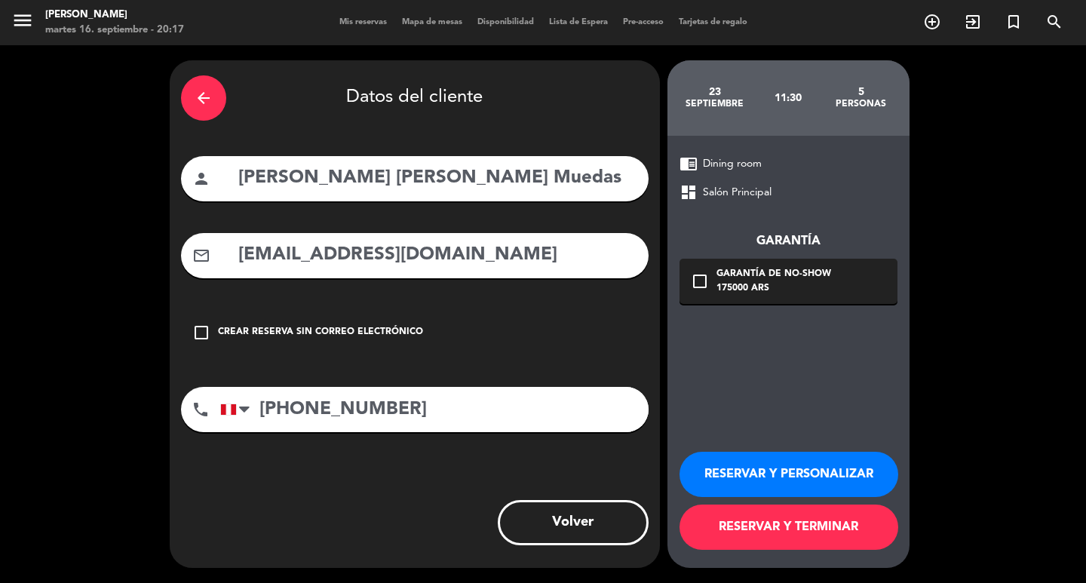
click at [836, 287] on div "check_box_outline_blank Garantía de no-show 175000 ARS" at bounding box center [788, 281] width 218 height 45
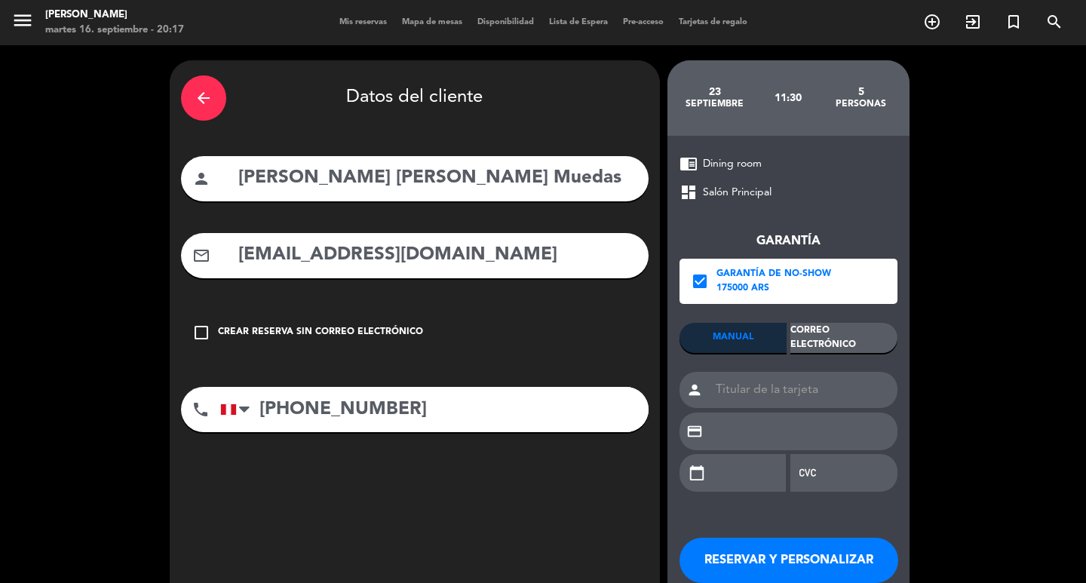
drag, startPoint x: 835, startPoint y: 350, endPoint x: 850, endPoint y: 466, distance: 117.0
click at [835, 351] on div "Correo Electrónico" at bounding box center [843, 338] width 107 height 30
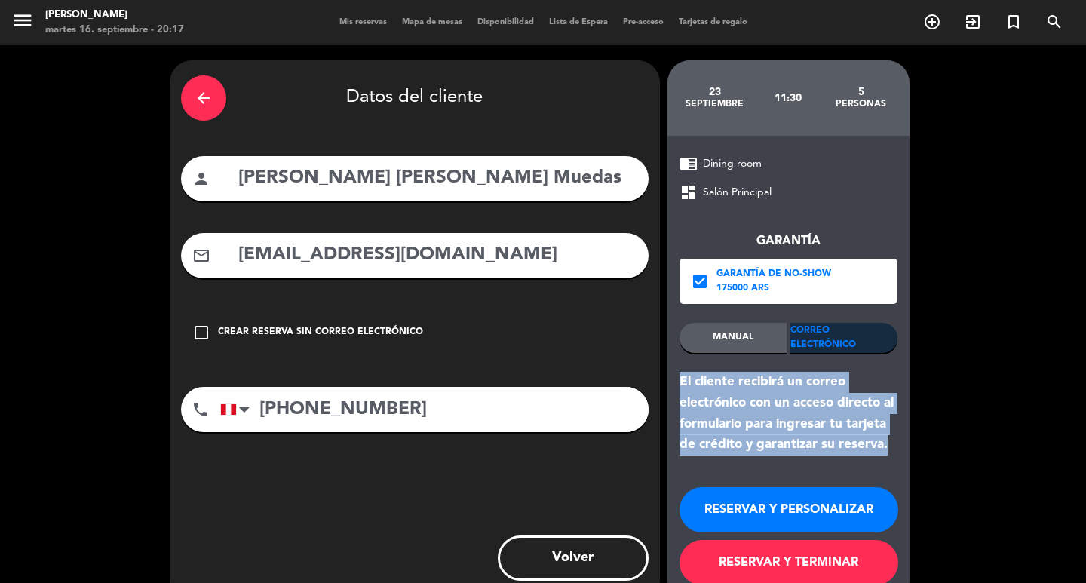
drag, startPoint x: 899, startPoint y: 452, endPoint x: 708, endPoint y: 487, distance: 193.9
click at [676, 386] on div "chrome_reader_mode Dining room dashboard Salón Principal Garantía check_box Gar…" at bounding box center [788, 369] width 242 height 467
copy div "El cliente recibirá un correo electrónico con un acceso directo al formulario p…"
drag, startPoint x: 732, startPoint y: 516, endPoint x: 720, endPoint y: 87, distance: 429.2
click at [729, 497] on div "RESERVAR Y PERSONALIZAR RESERVAR Y TERMINAR" at bounding box center [788, 529] width 218 height 148
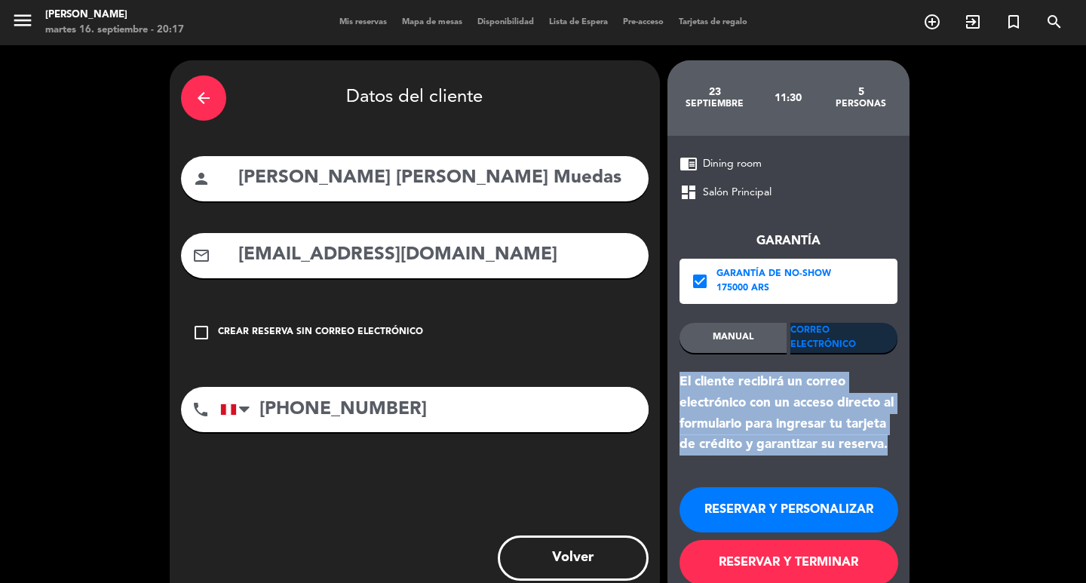
click at [762, 532] on button "RESERVAR Y PERSONALIZAR" at bounding box center [788, 509] width 219 height 45
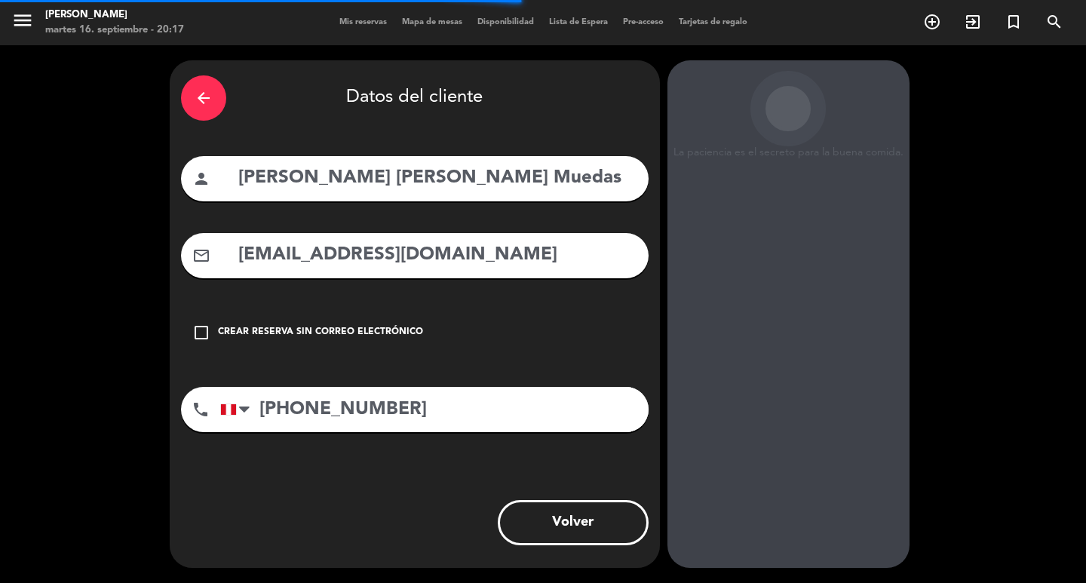
scroll to position [44, 0]
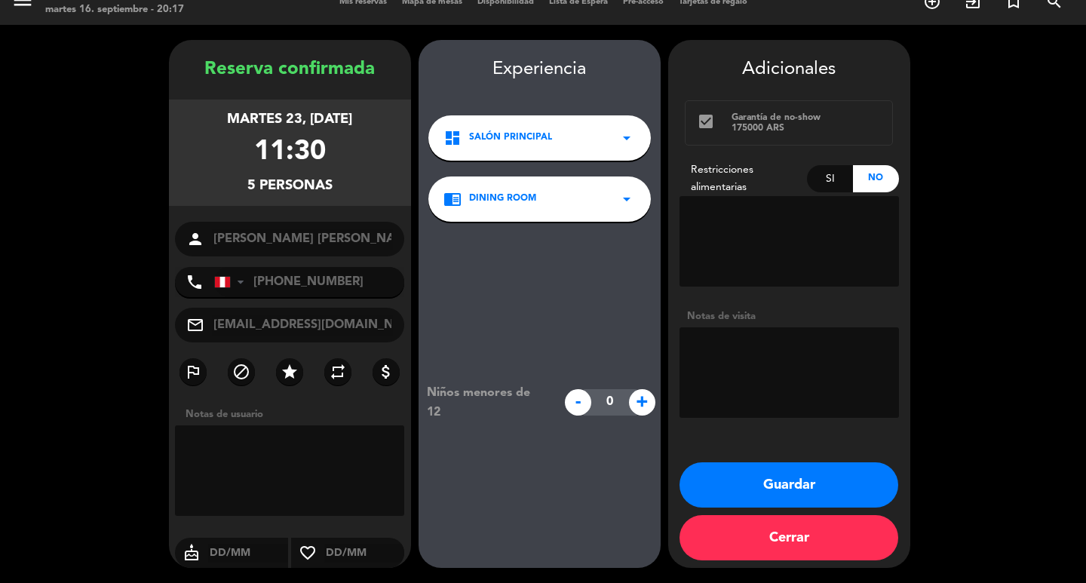
drag, startPoint x: 195, startPoint y: 90, endPoint x: 373, endPoint y: 169, distance: 194.8
click at [369, 156] on div "martes 23, sep. 2025 11:30 5 personas" at bounding box center [290, 153] width 242 height 106
copy div "martes 23, sep. 2025 11:30 5 personas"
drag, startPoint x: 713, startPoint y: 494, endPoint x: 619, endPoint y: 212, distance: 297.1
click at [710, 470] on button "Guardar" at bounding box center [788, 484] width 219 height 45
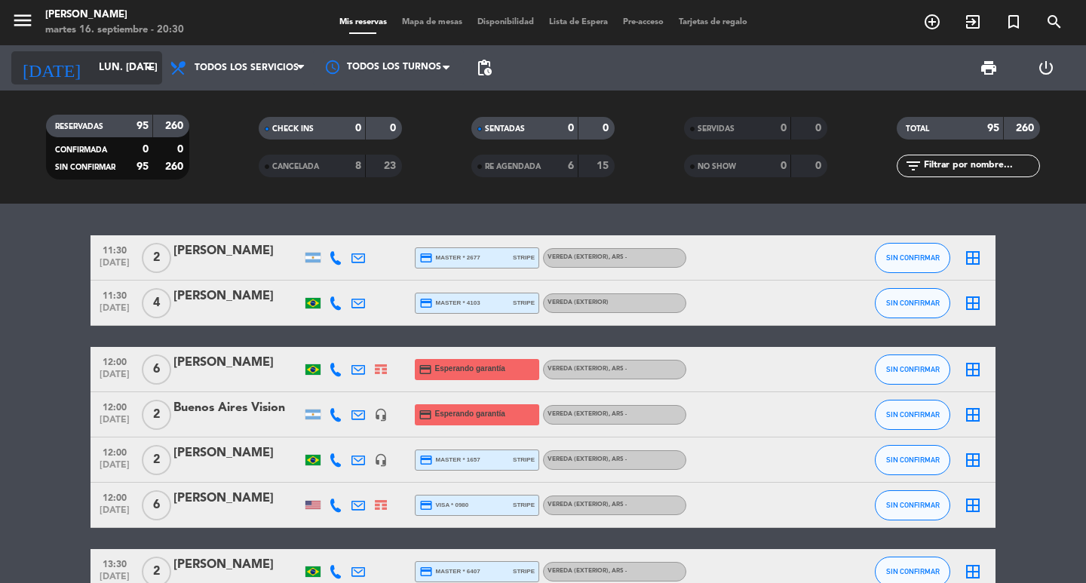
click at [96, 64] on input "lun. 29 sep." at bounding box center [157, 67] width 133 height 27
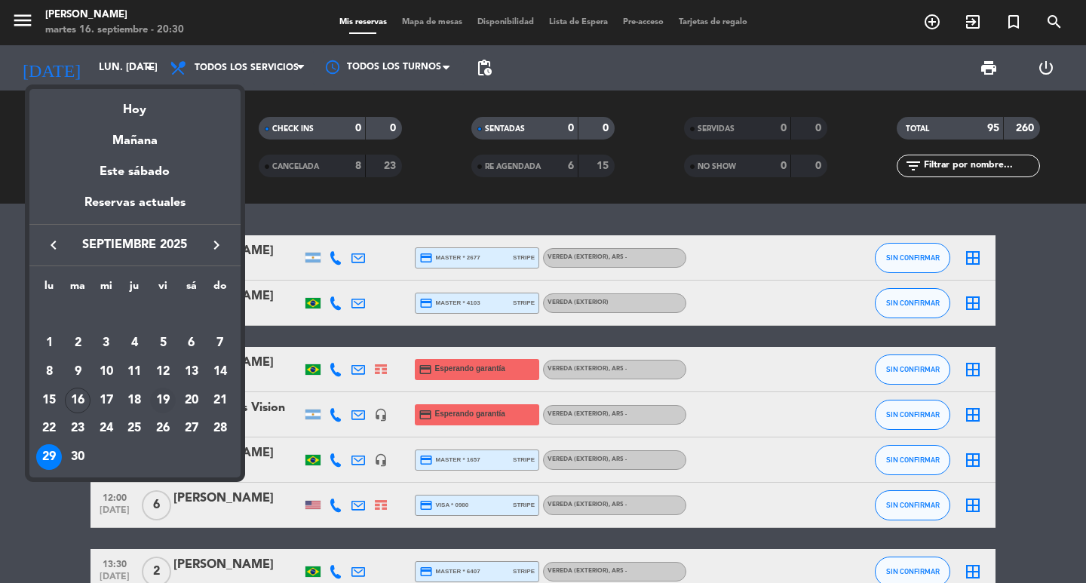
click at [161, 395] on div "19" at bounding box center [163, 401] width 26 height 26
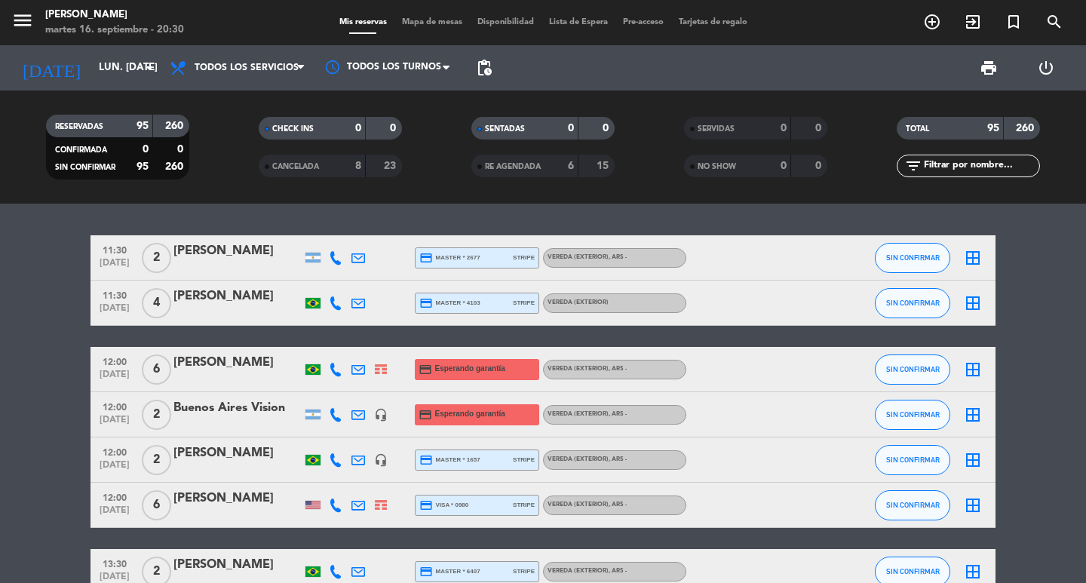
type input "vie. [DATE]"
